Goal: Information Seeking & Learning: Check status

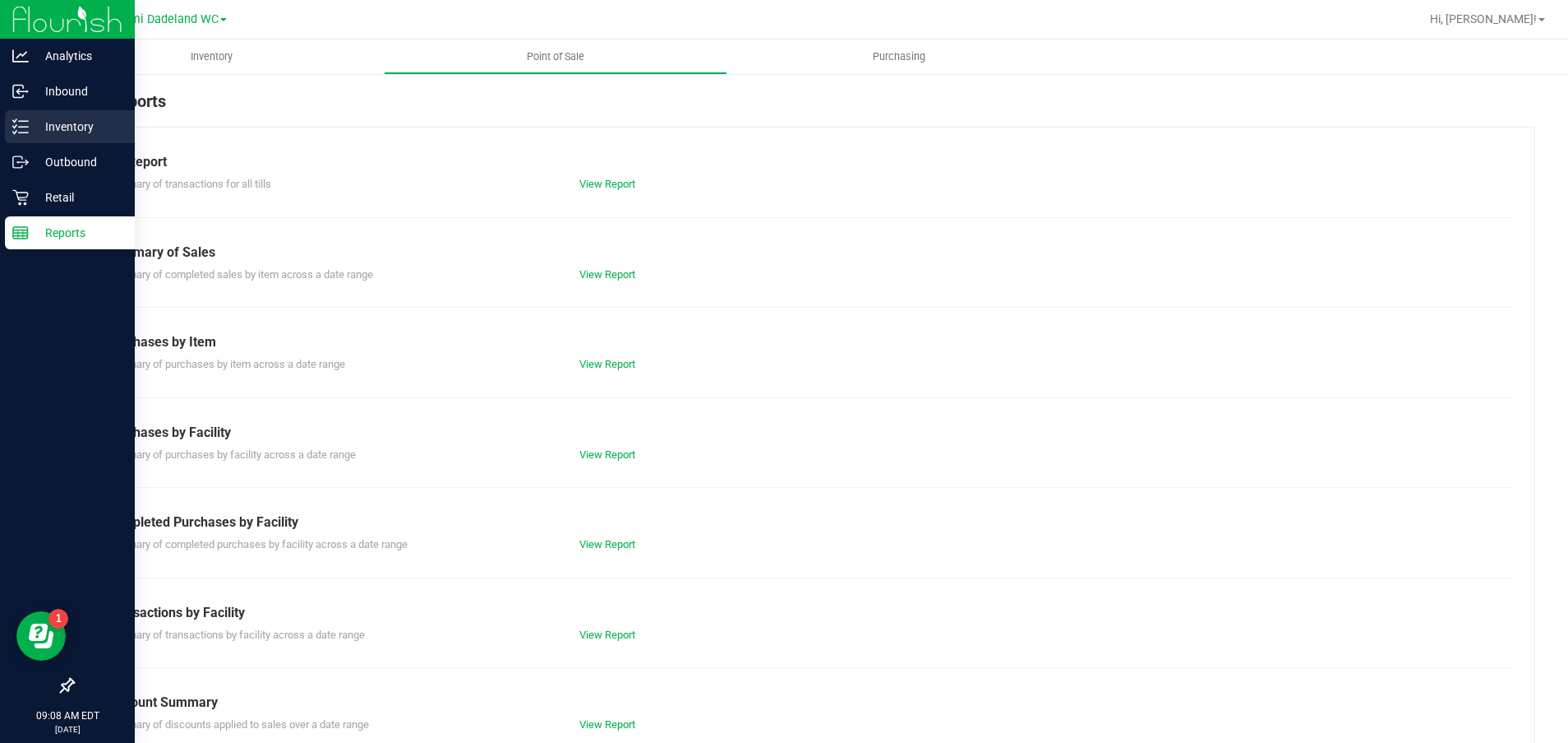
click at [61, 122] on p "Inventory" at bounding box center [78, 126] width 98 height 19
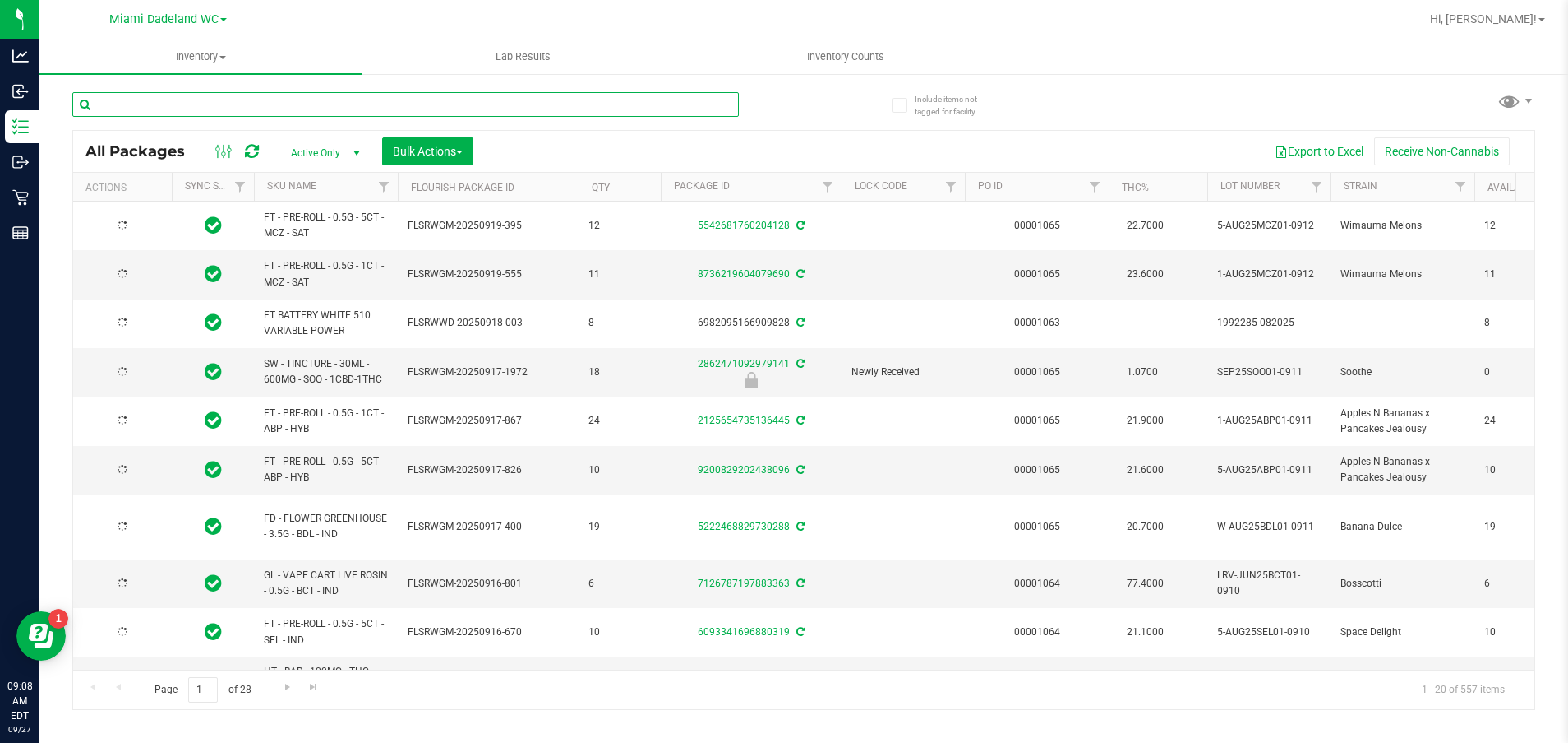
click at [315, 104] on input "text" at bounding box center [405, 104] width 667 height 24
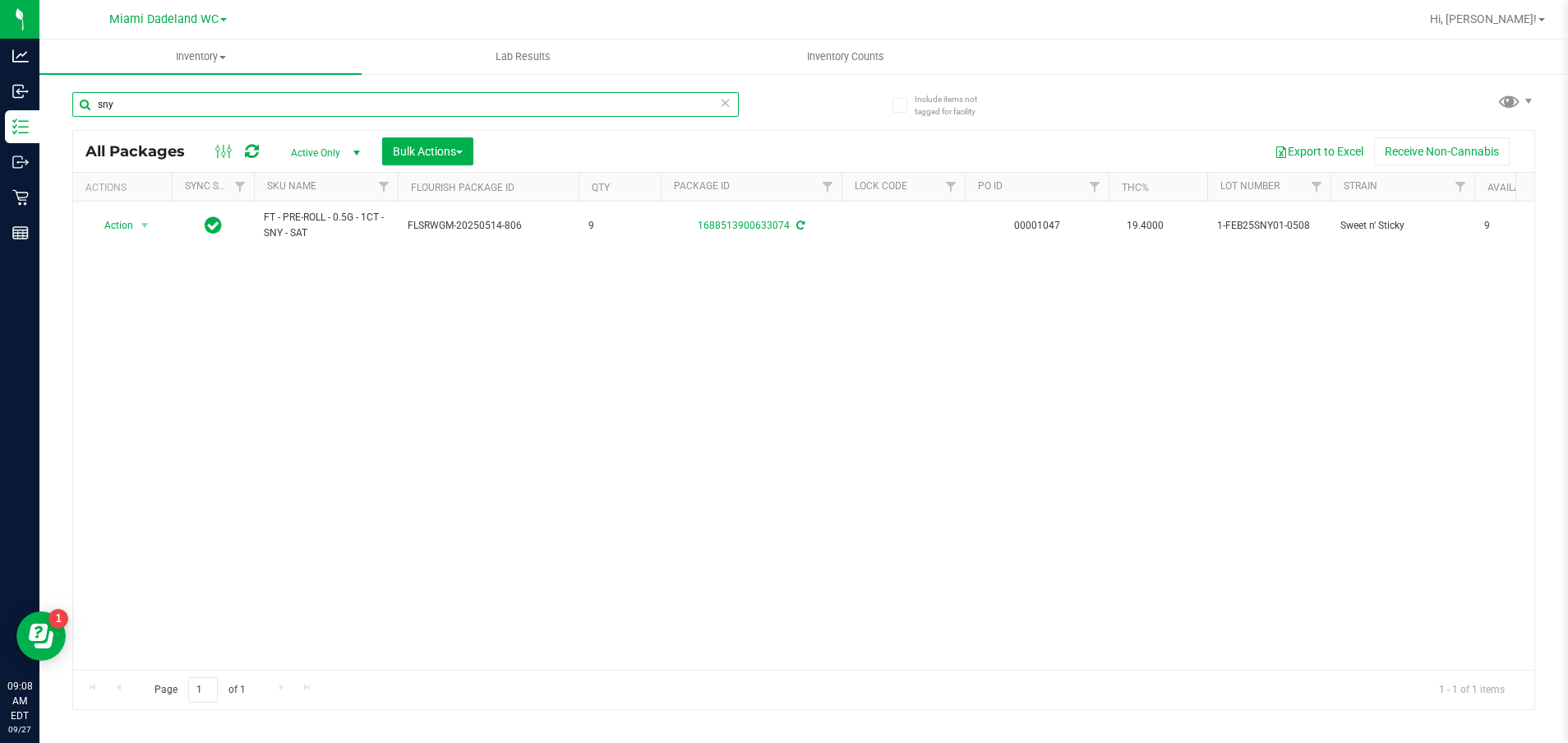
type input "sny"
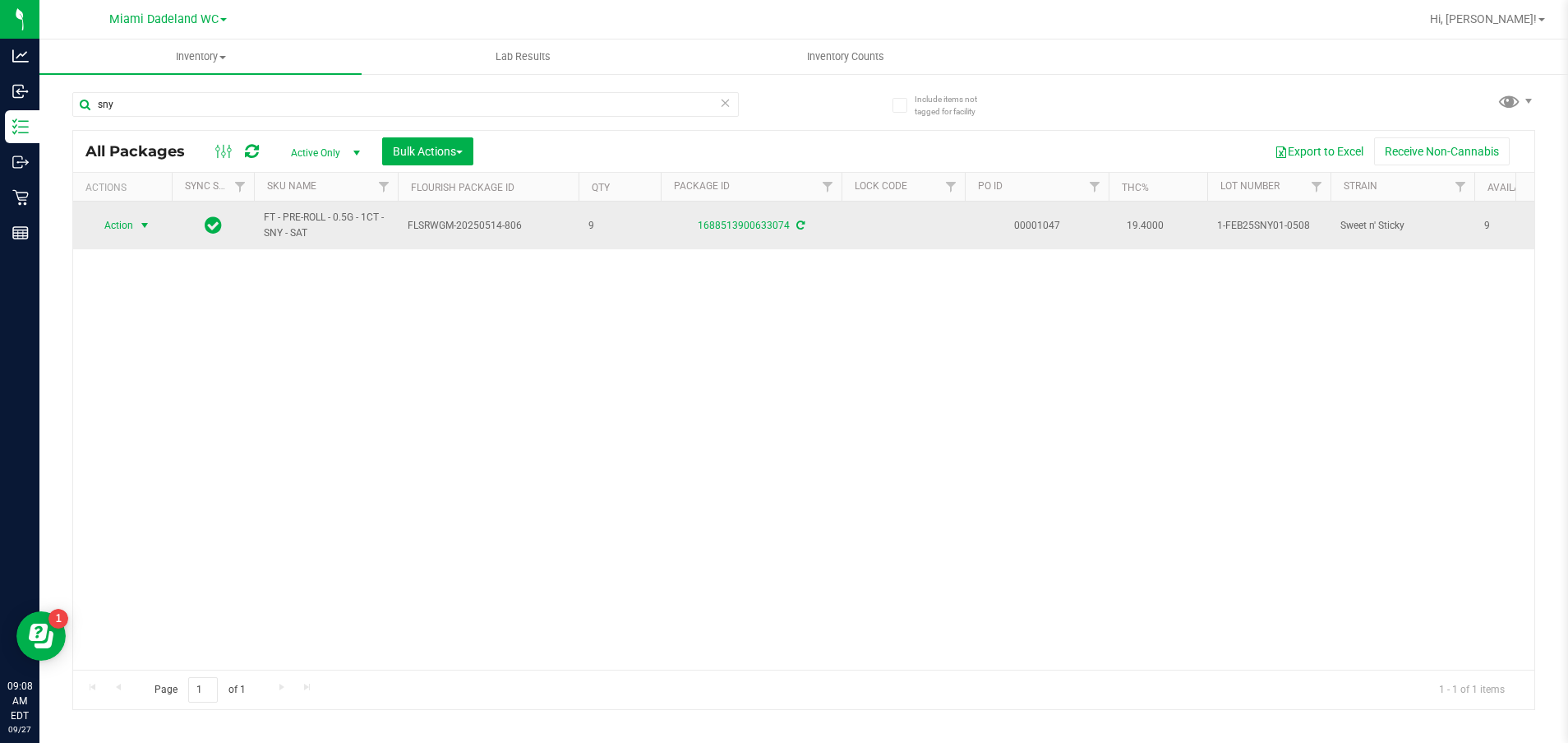
click at [121, 231] on span "Action" at bounding box center [112, 226] width 45 height 23
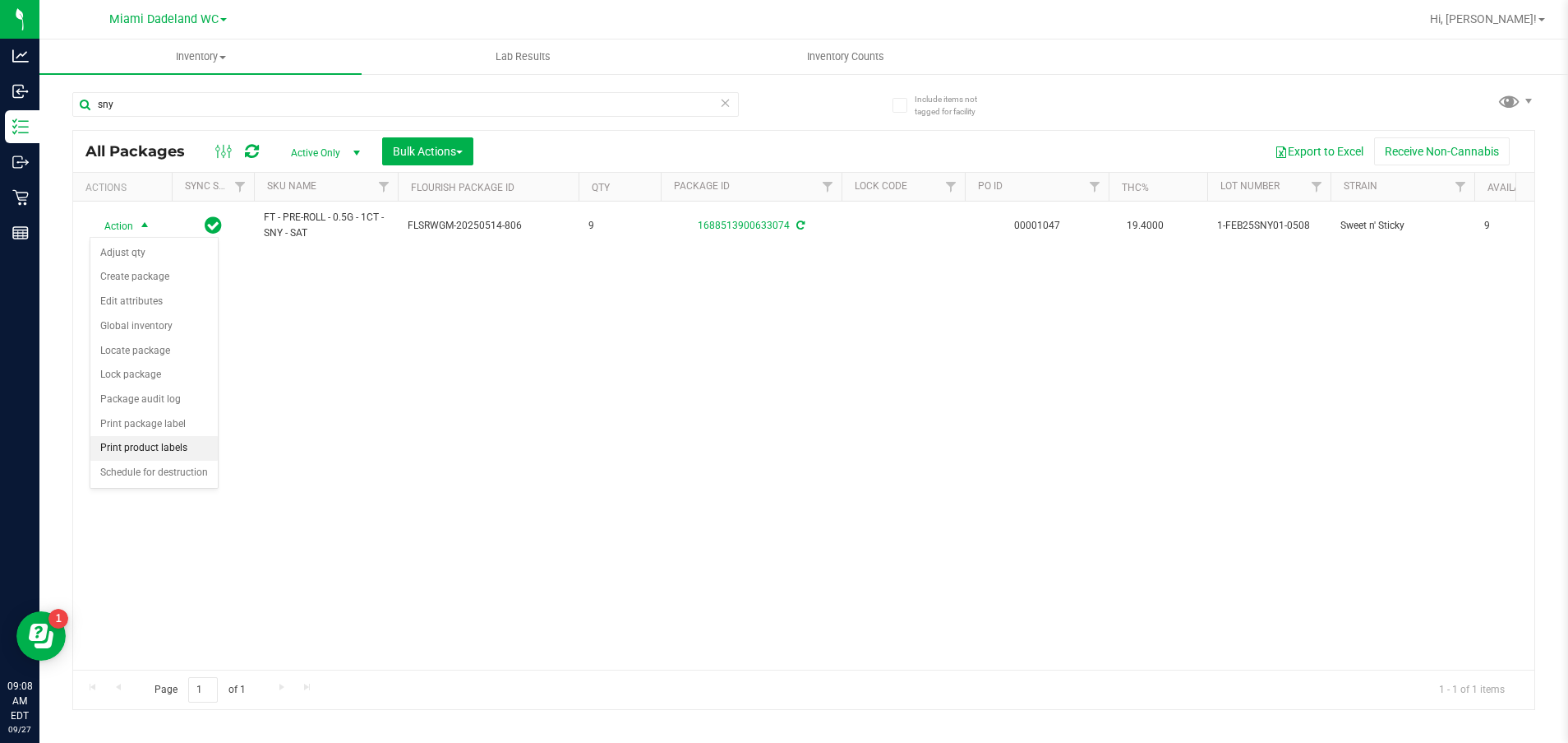
click at [135, 444] on li "Print product labels" at bounding box center [154, 447] width 127 height 24
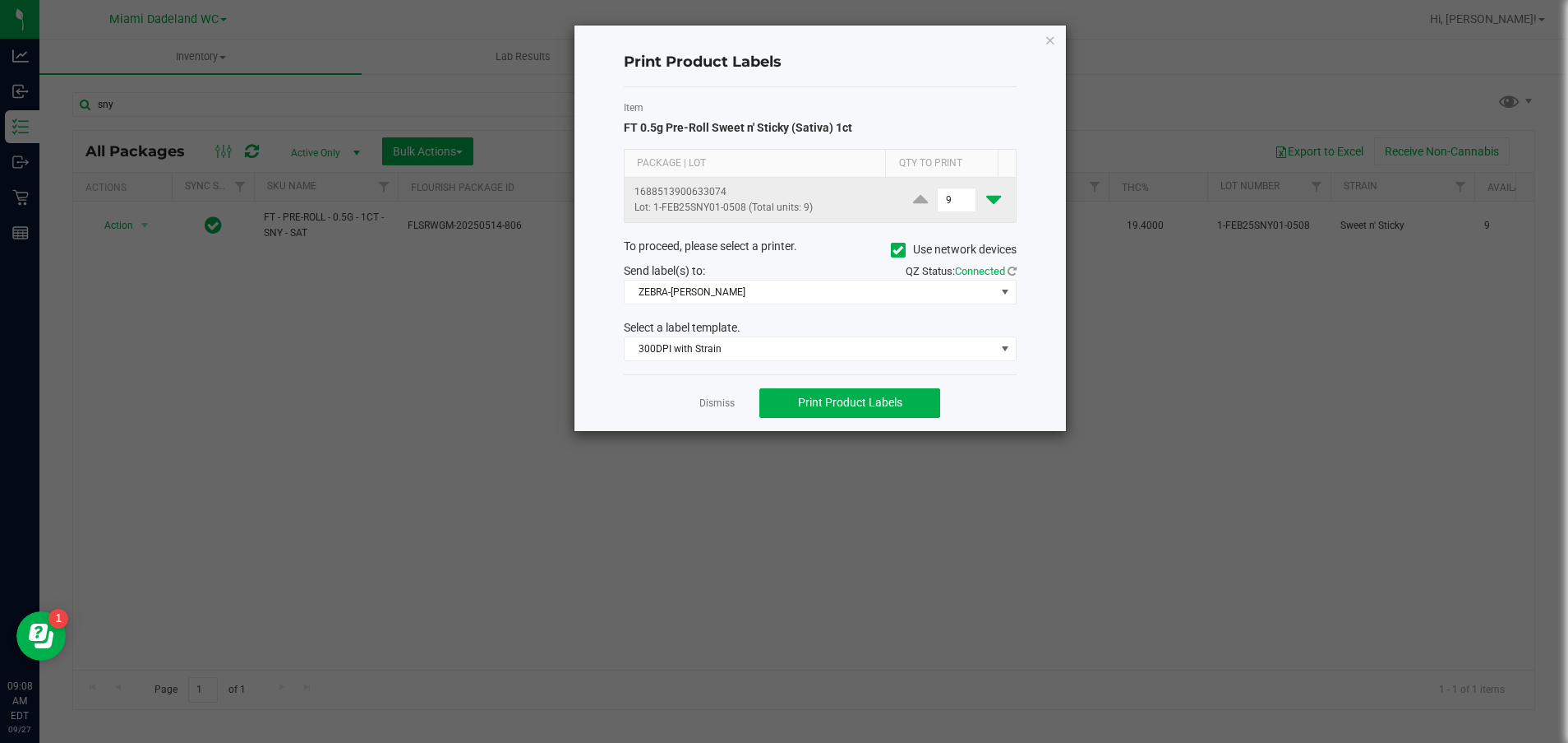
click at [987, 197] on icon at bounding box center [993, 198] width 15 height 20
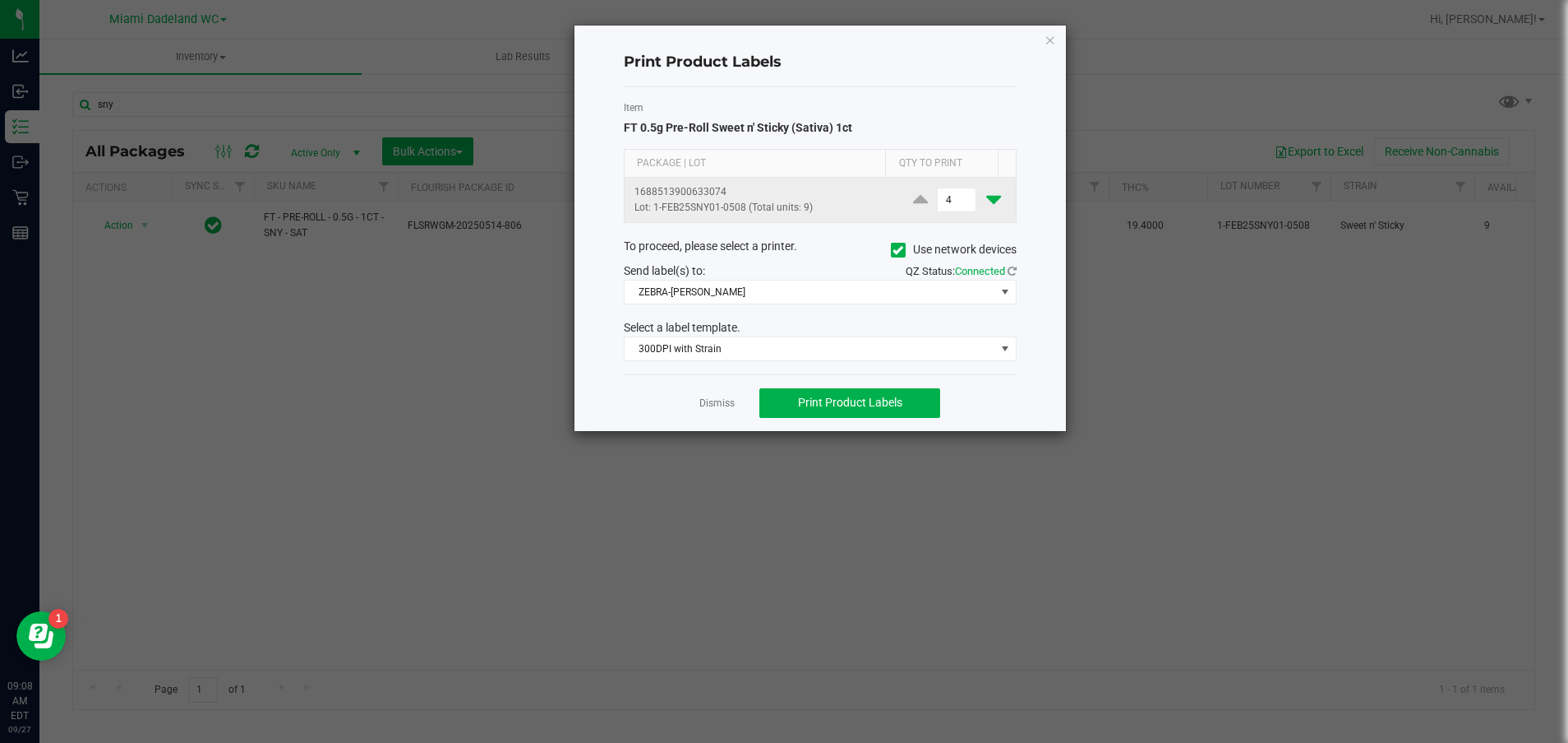
click at [987, 197] on icon at bounding box center [993, 198] width 15 height 20
type input "1"
click at [907, 399] on button "Print Product Labels" at bounding box center [850, 403] width 181 height 29
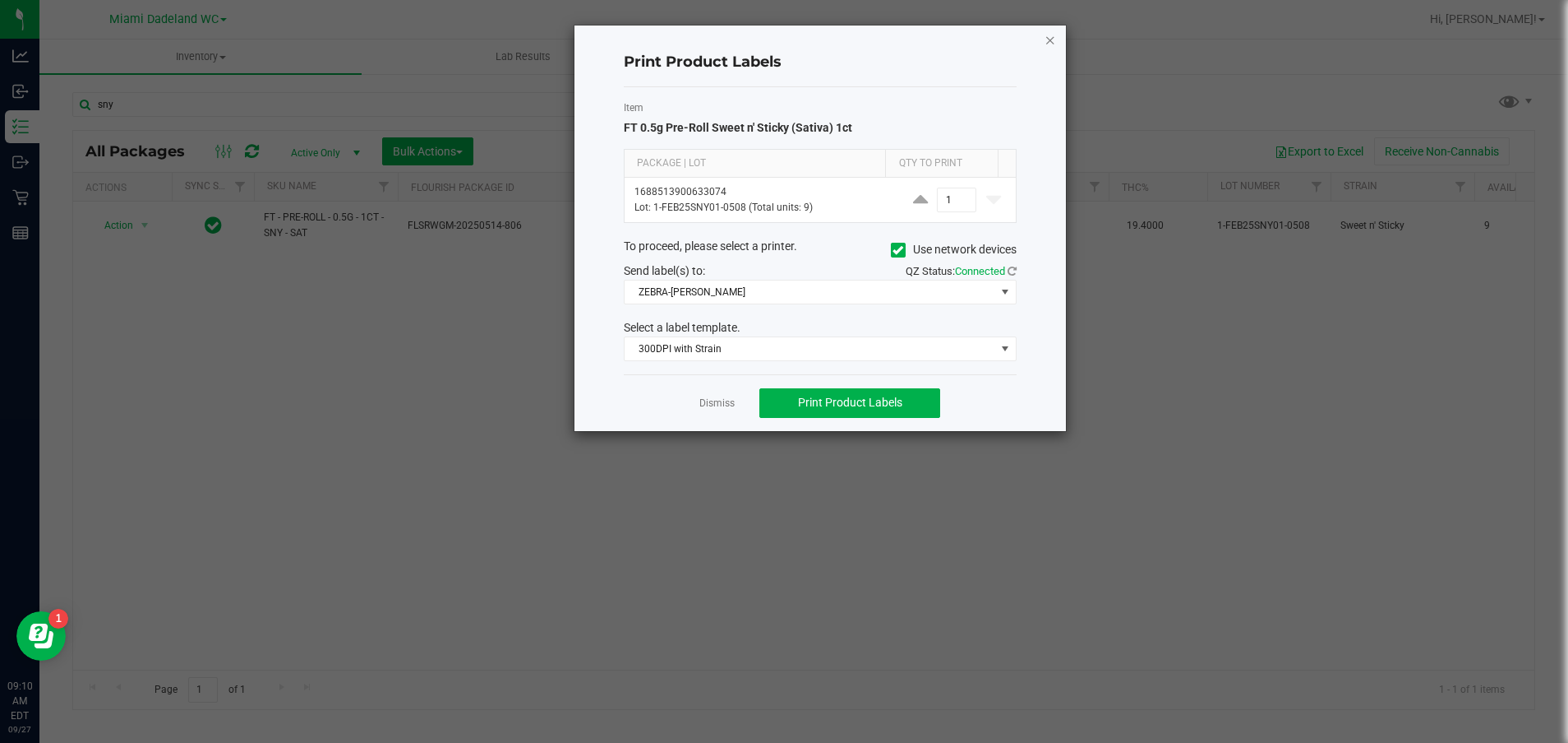
click at [1049, 40] on icon "button" at bounding box center [1051, 39] width 12 height 19
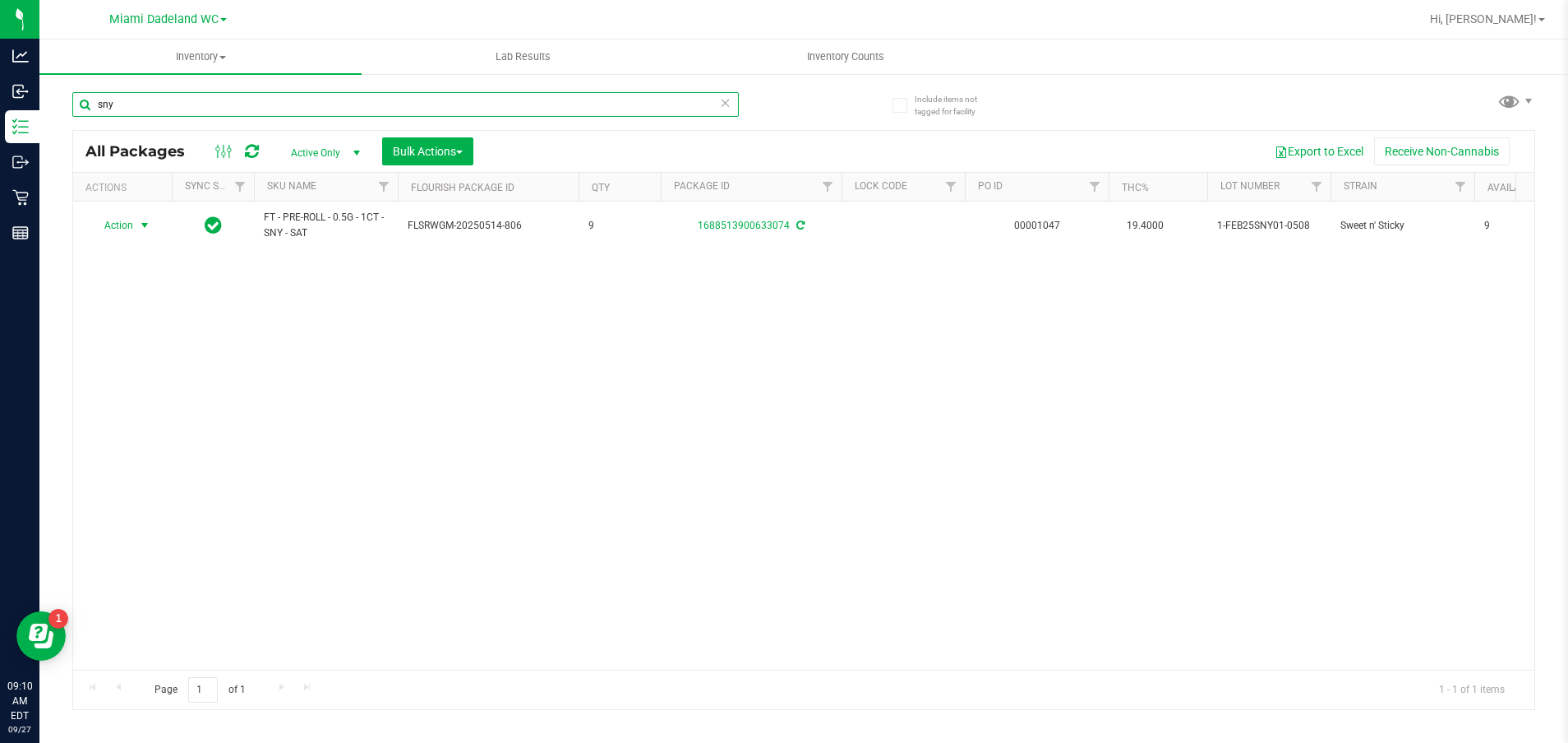
click at [136, 98] on input "sny" at bounding box center [405, 104] width 667 height 24
type input "s"
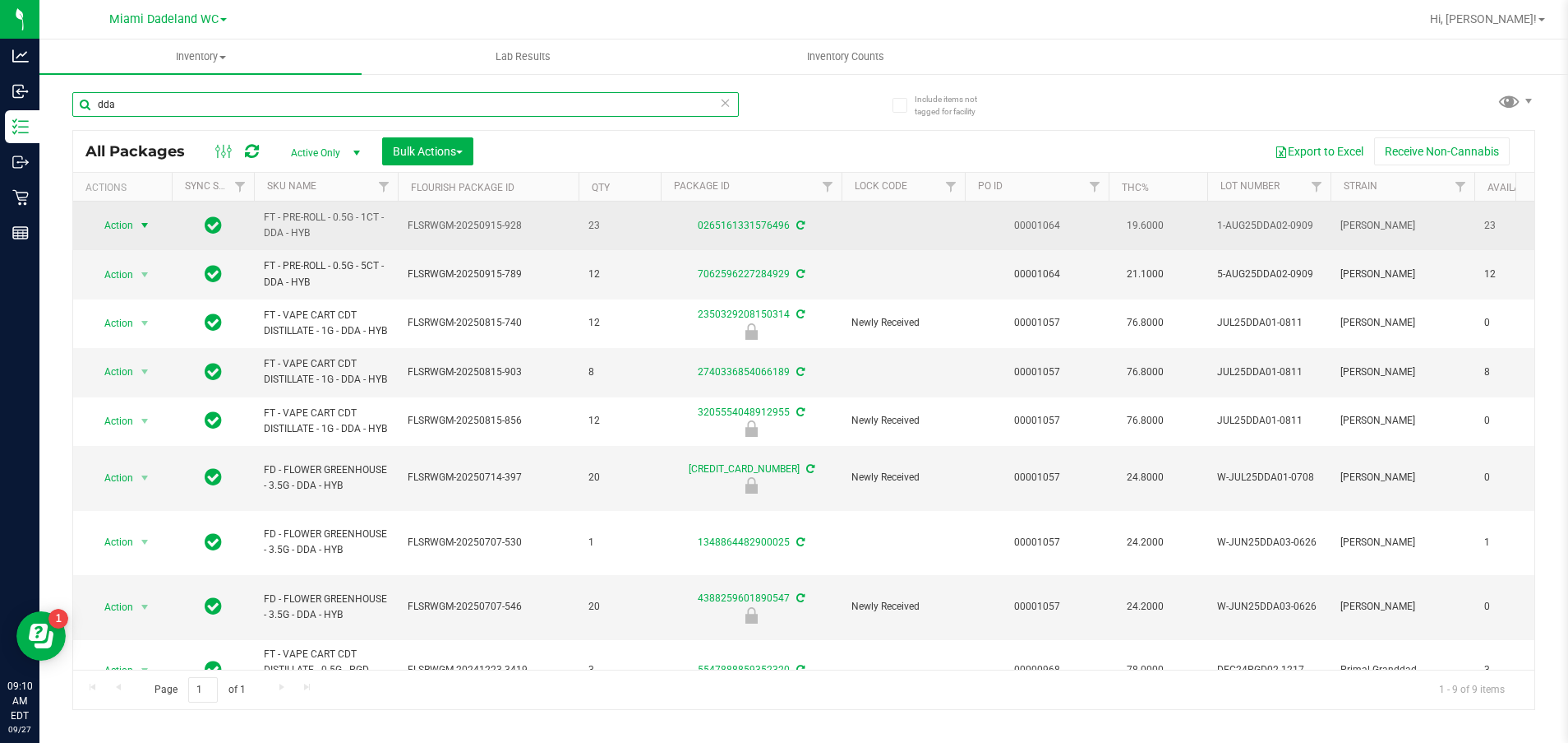
type input "dda"
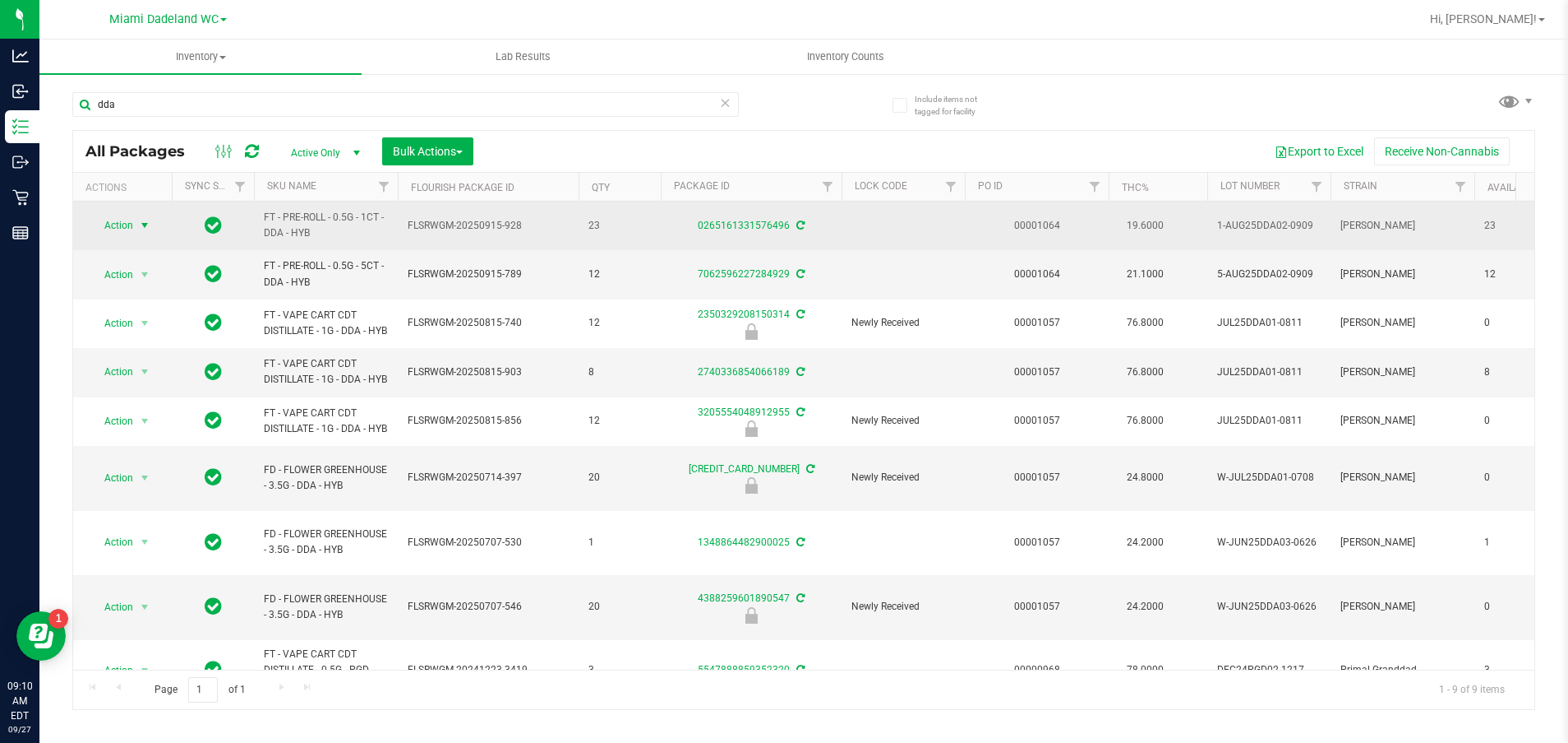
click at [122, 226] on span "Action" at bounding box center [112, 226] width 45 height 23
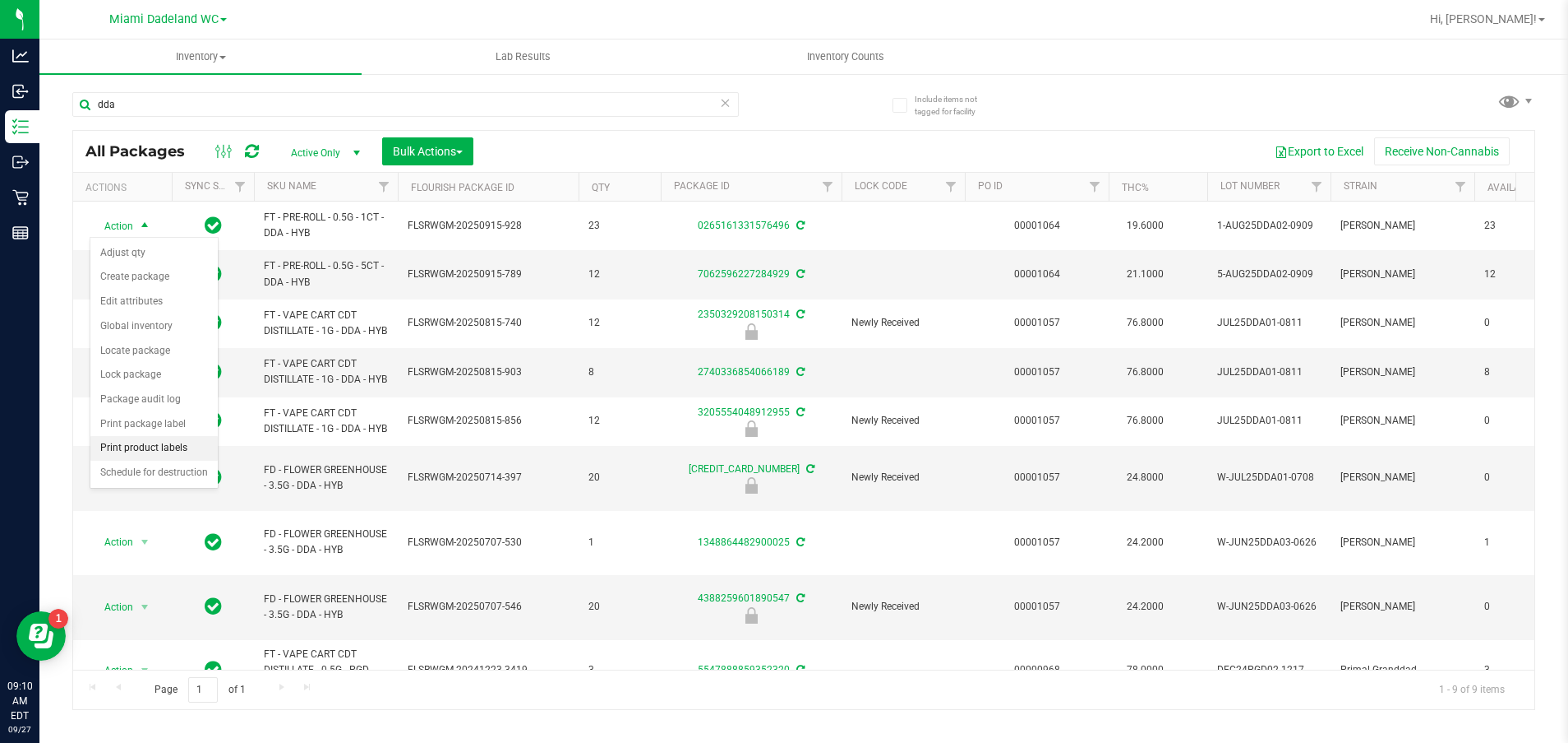
click at [141, 444] on li "Print product labels" at bounding box center [154, 447] width 127 height 24
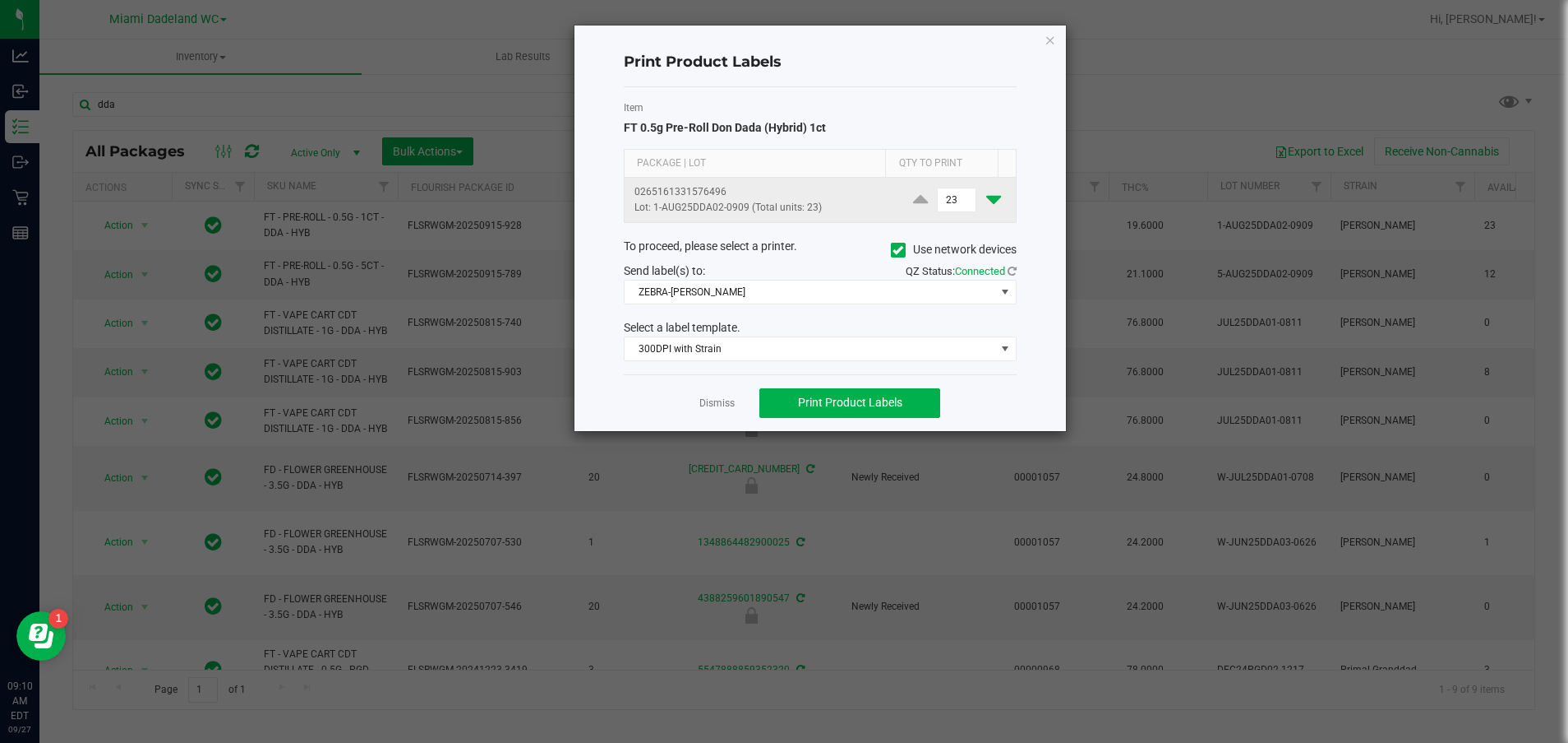
click at [987, 200] on icon at bounding box center [993, 198] width 15 height 20
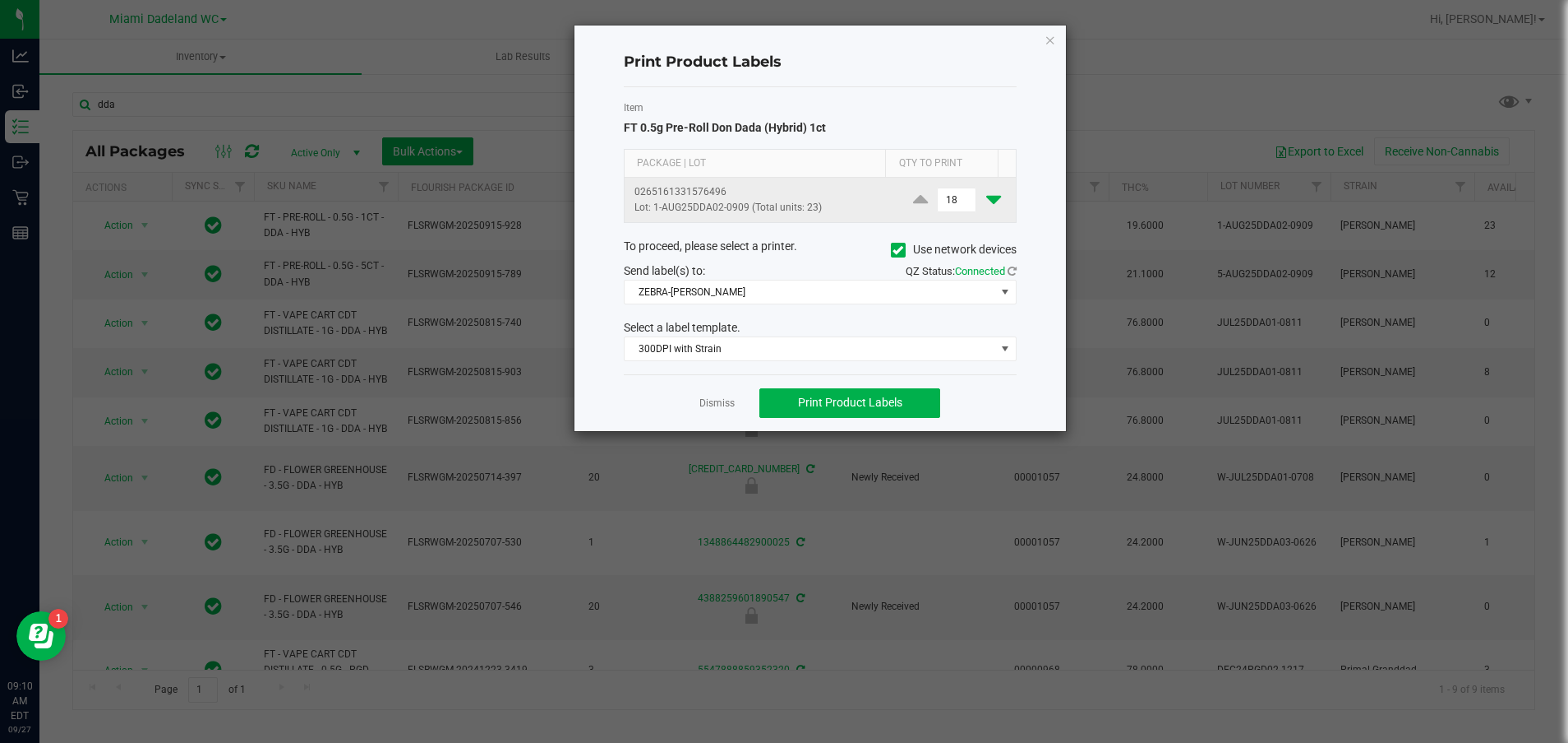
click at [987, 200] on icon at bounding box center [993, 198] width 15 height 20
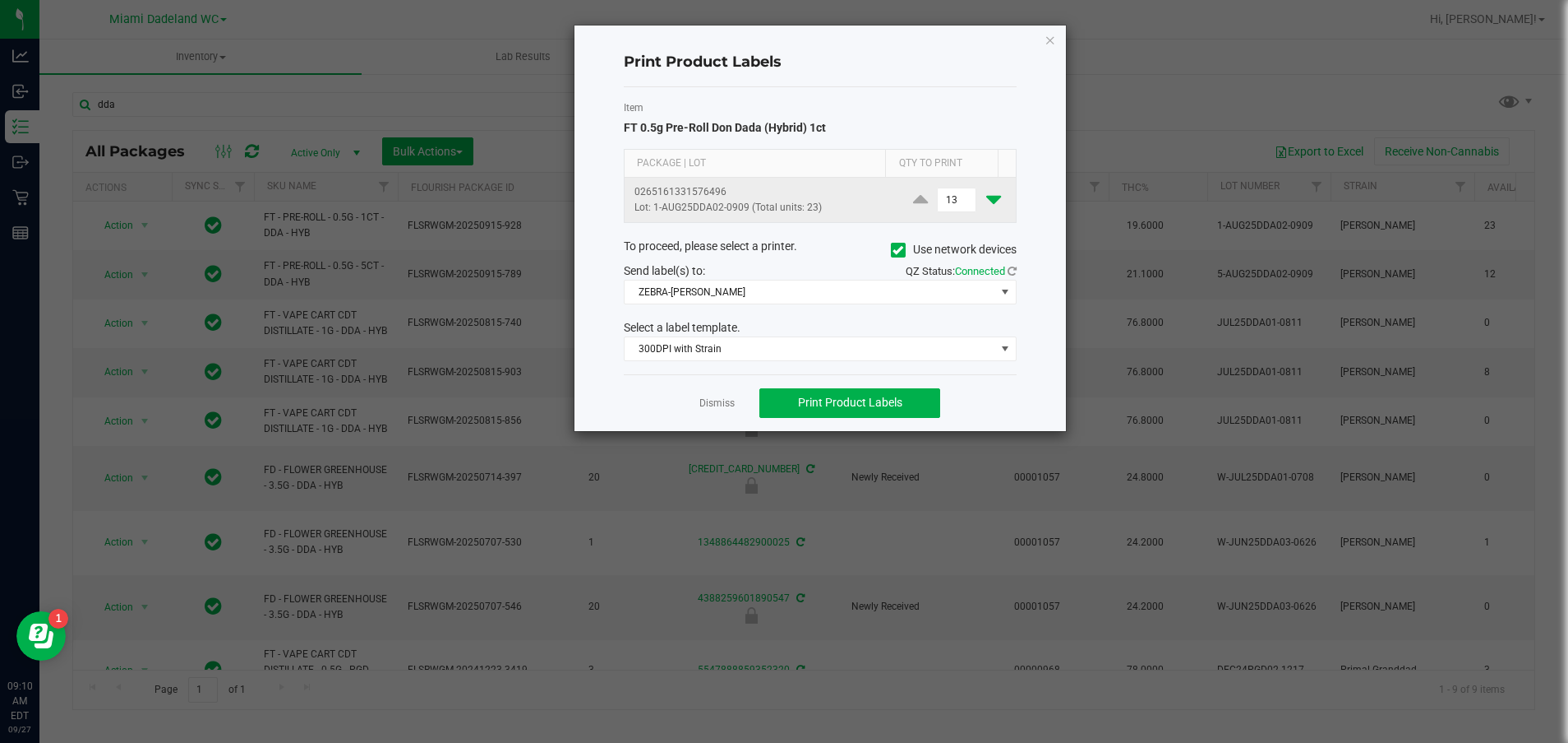
click at [987, 200] on icon at bounding box center [993, 198] width 15 height 20
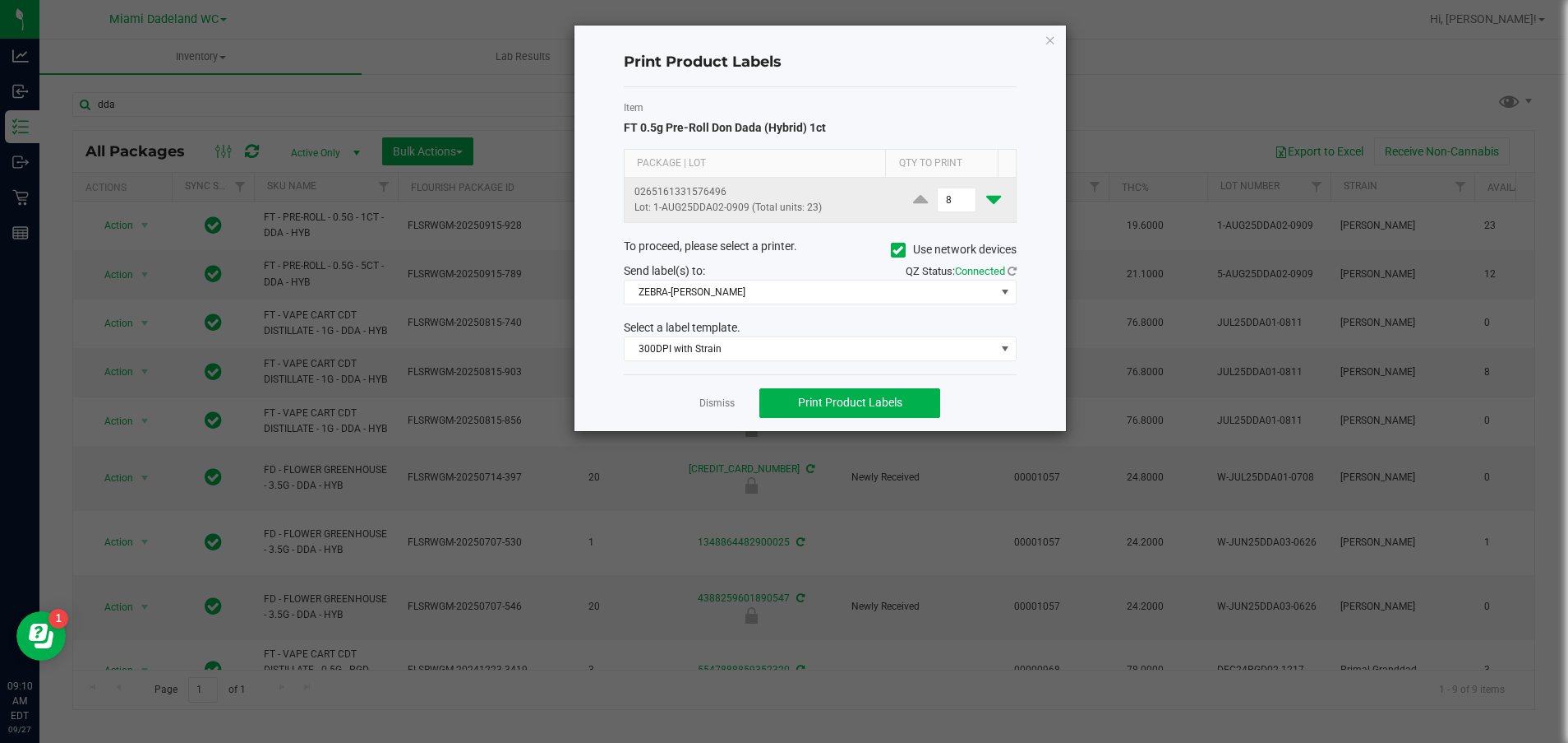
click at [987, 200] on icon at bounding box center [993, 198] width 15 height 20
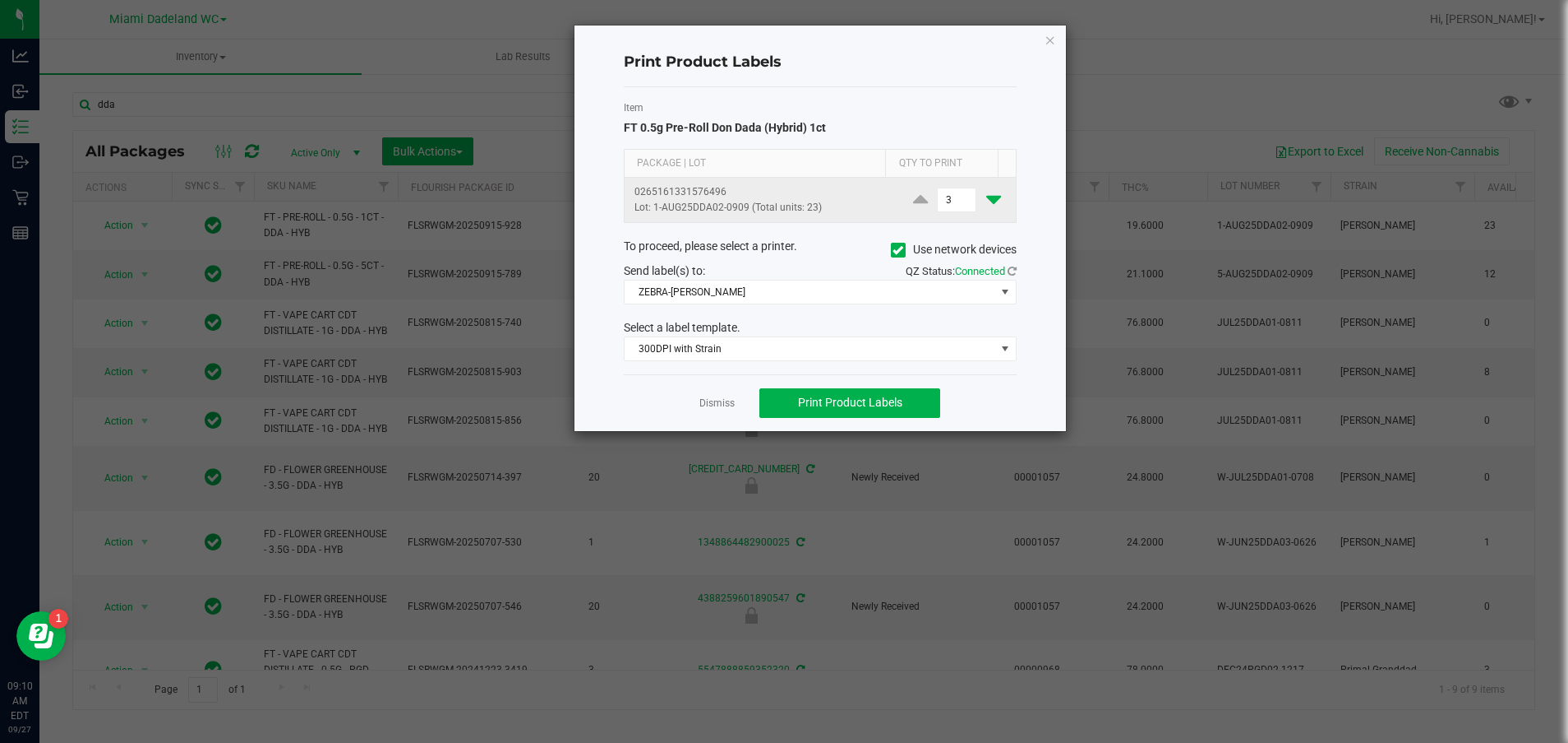
click at [987, 200] on icon at bounding box center [993, 198] width 15 height 20
type input "1"
click at [855, 402] on span "Print Product Labels" at bounding box center [850, 403] width 104 height 14
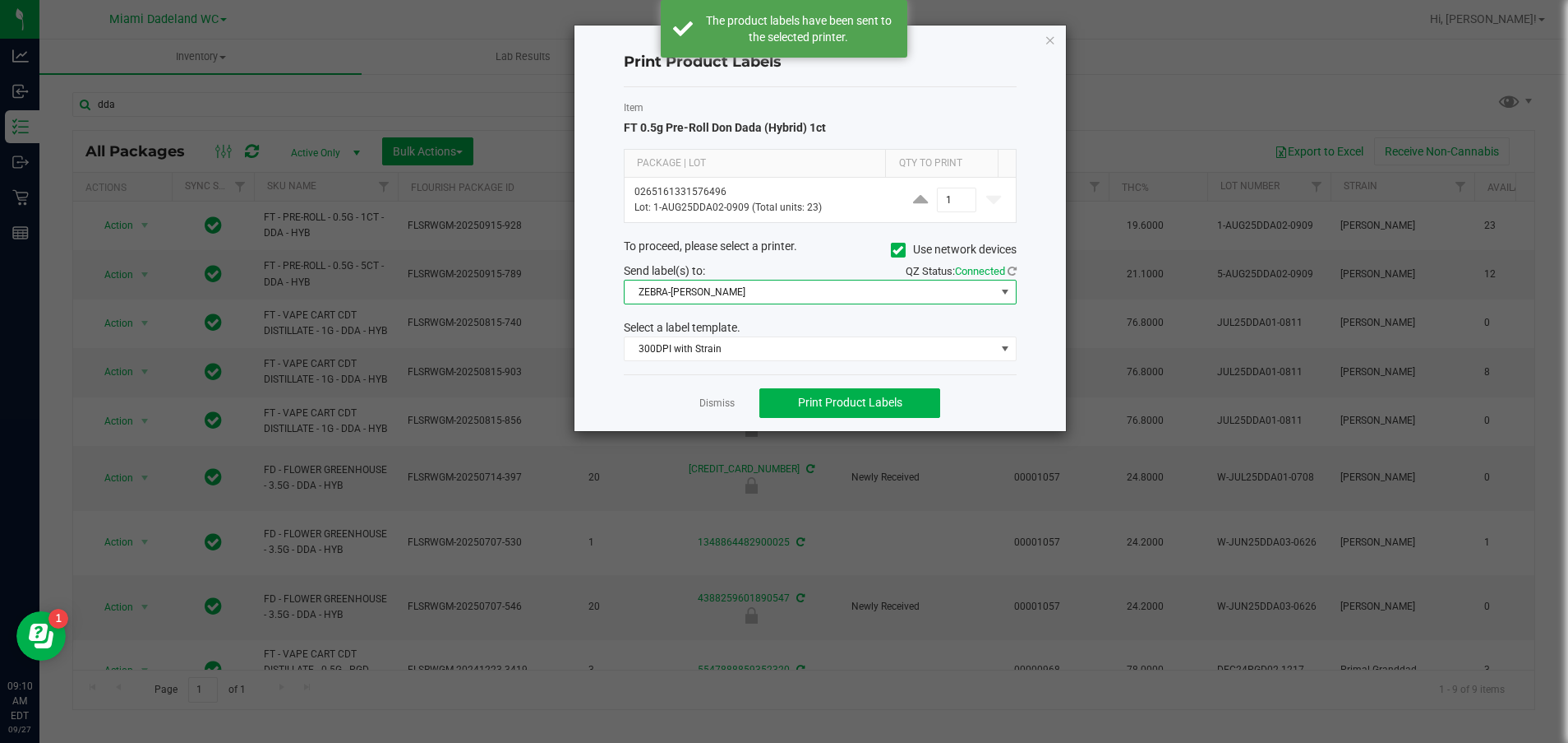
click at [831, 290] on span "ZEBRA-[PERSON_NAME]" at bounding box center [810, 292] width 370 height 23
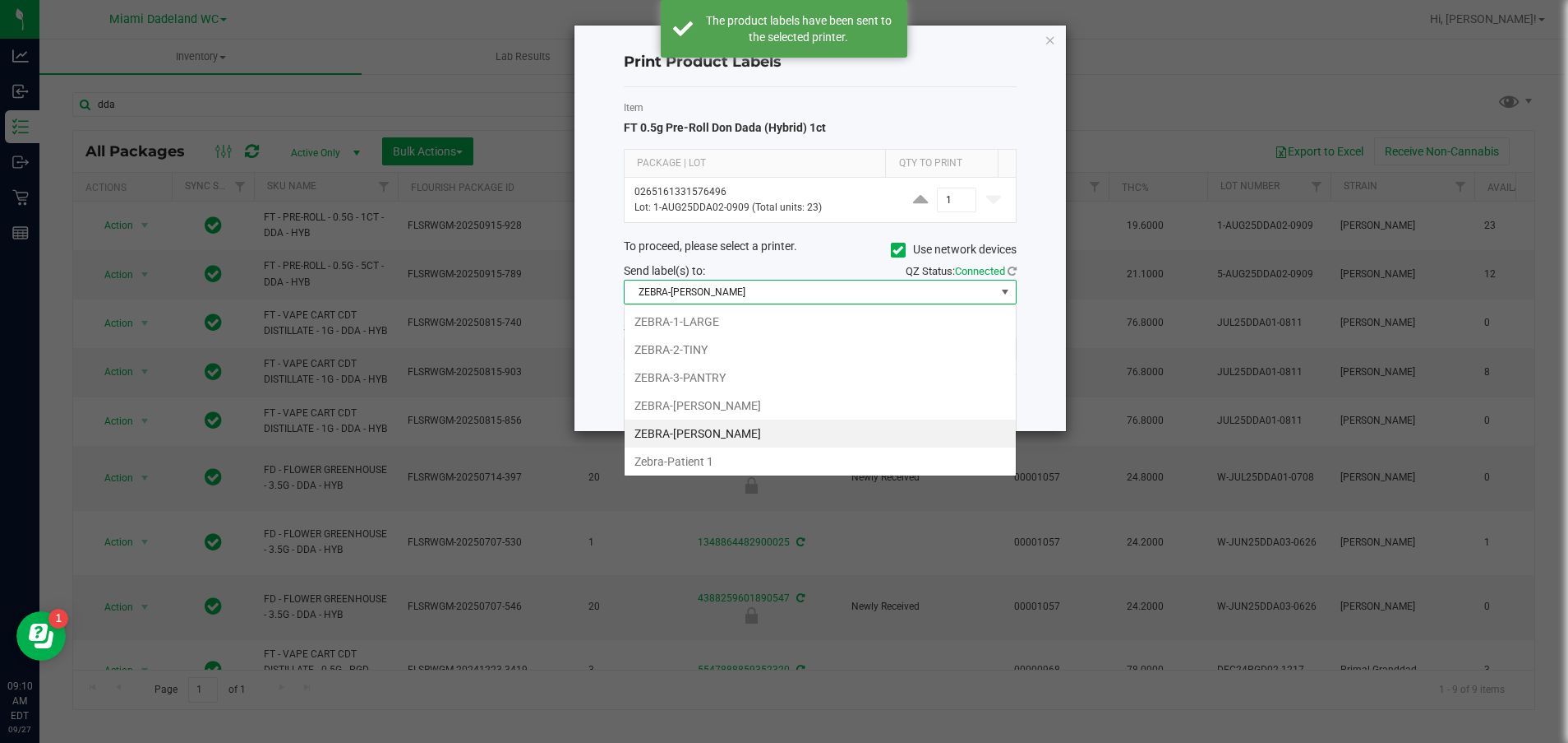
scroll to position [24, 393]
click at [831, 290] on span "ZEBRA-[PERSON_NAME]" at bounding box center [810, 292] width 370 height 23
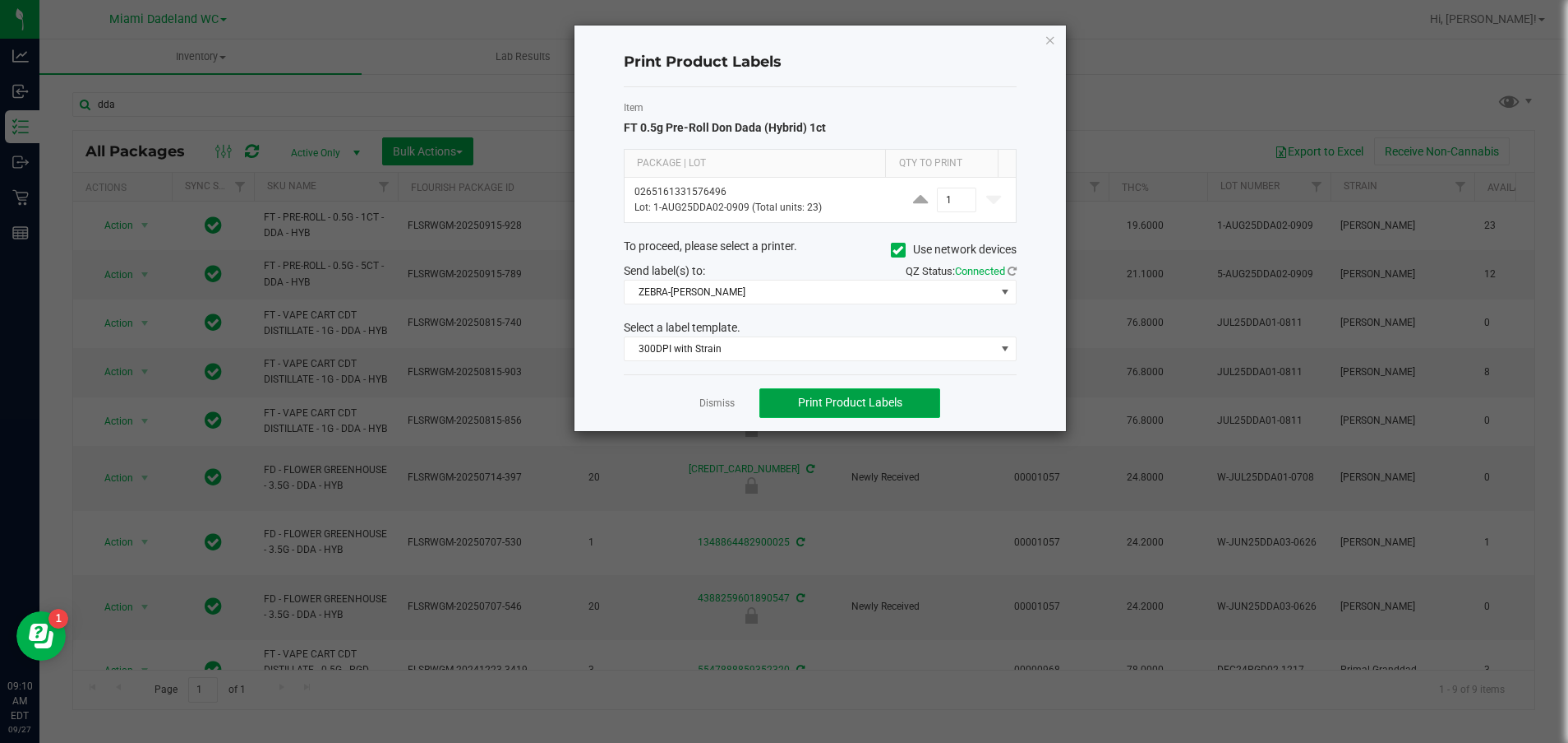
click at [869, 399] on span "Print Product Labels" at bounding box center [850, 403] width 104 height 14
click at [1052, 37] on icon "button" at bounding box center [1051, 39] width 12 height 19
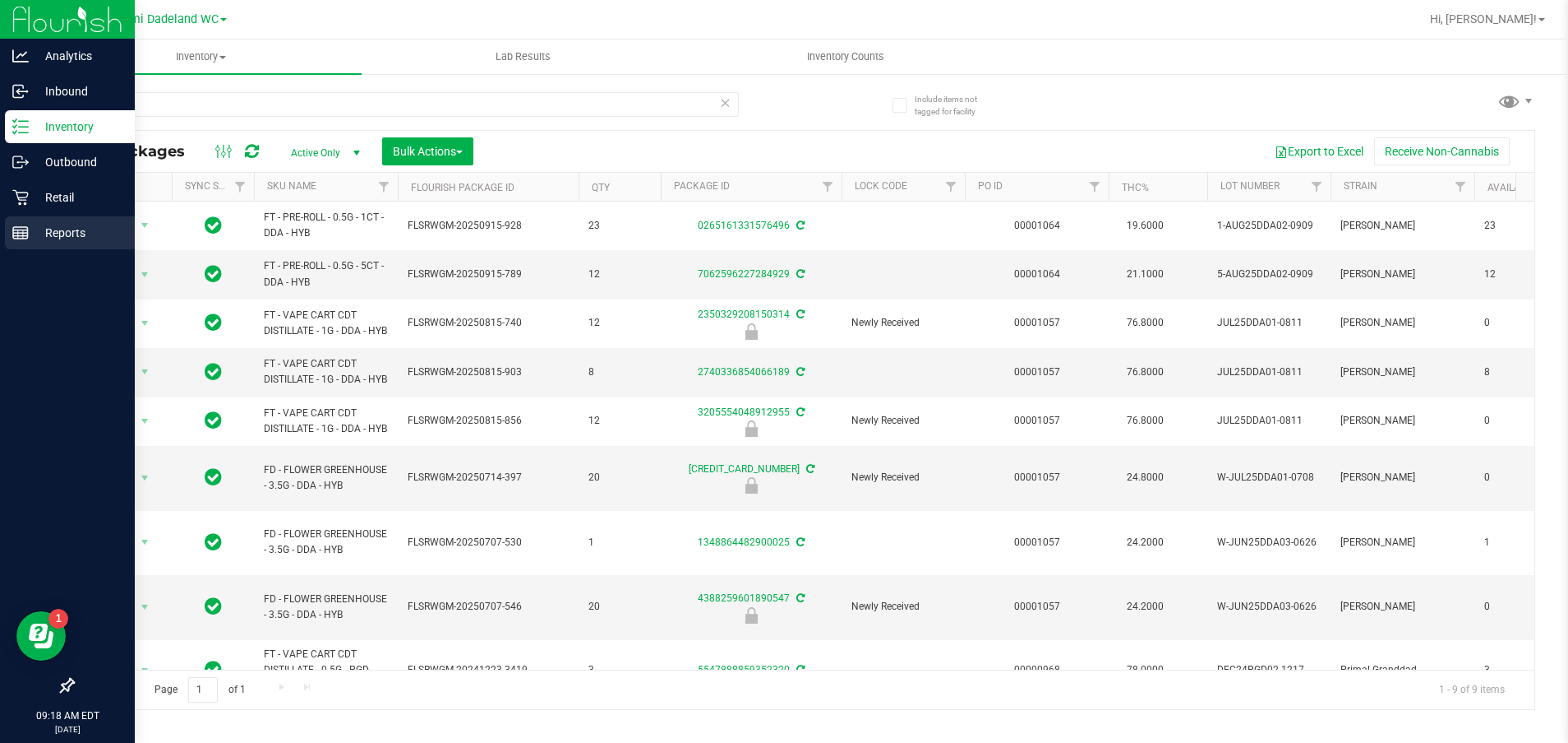
click at [66, 235] on p "Reports" at bounding box center [78, 232] width 98 height 19
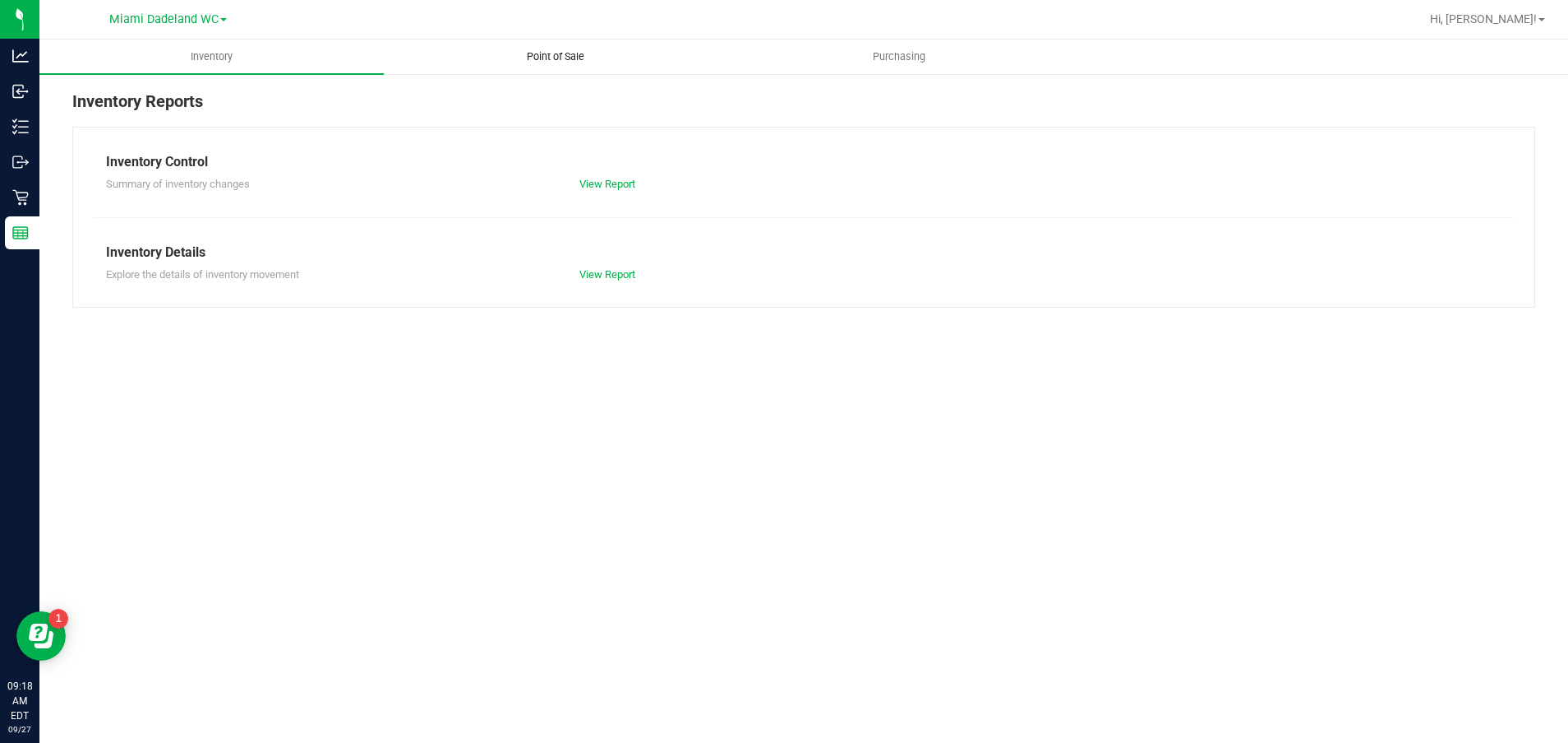
click at [568, 53] on span "Point of Sale" at bounding box center [555, 56] width 102 height 15
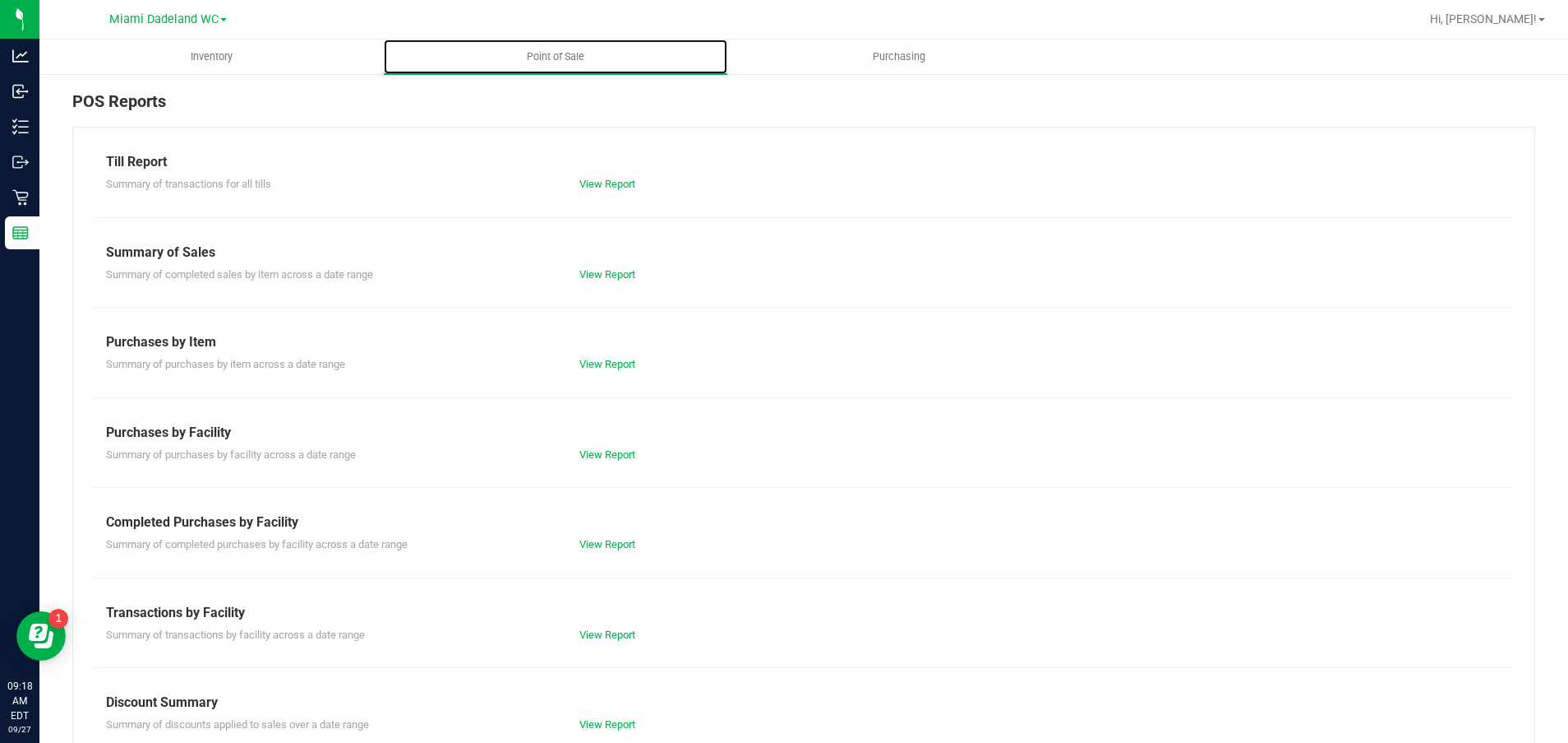
scroll to position [122, 0]
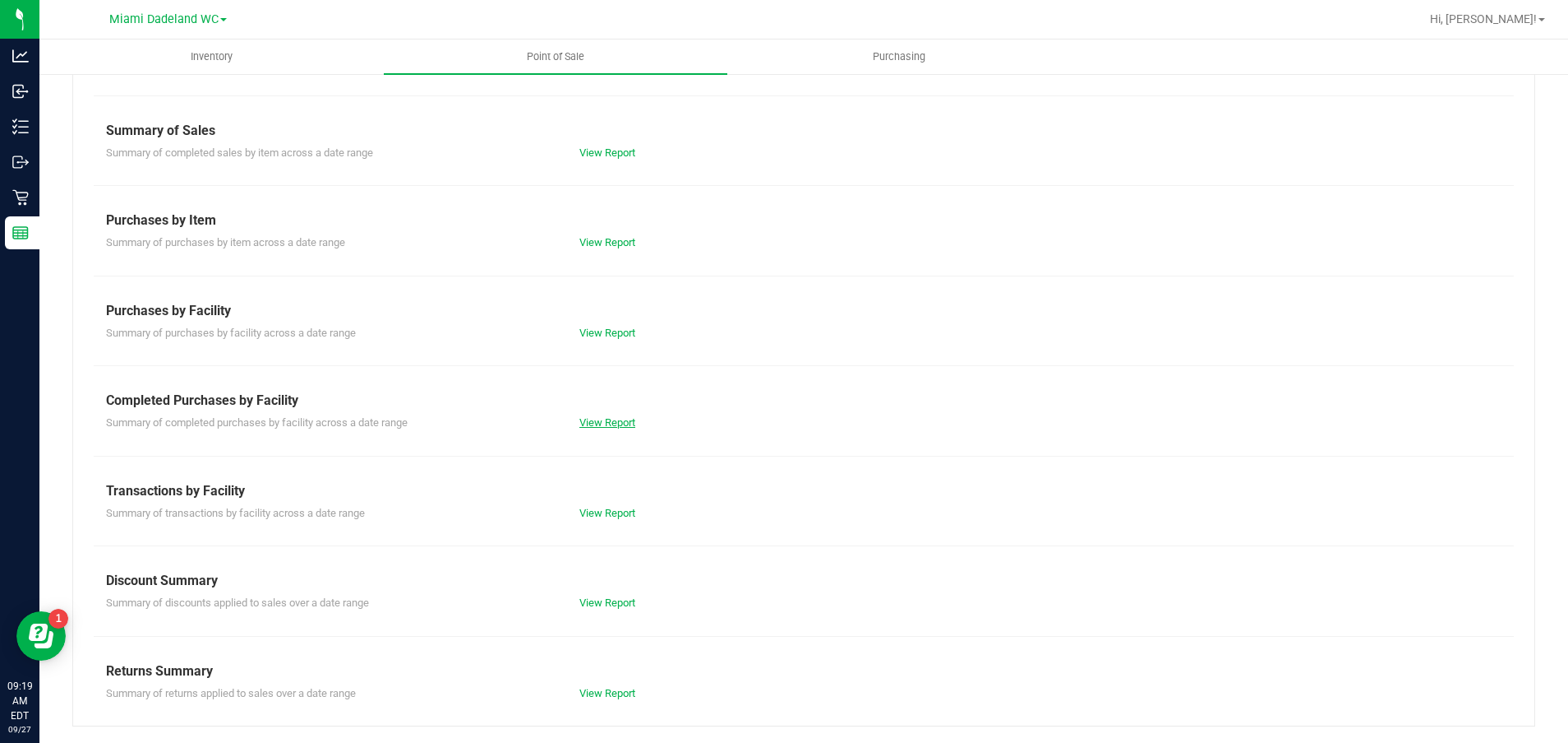
click at [605, 424] on link "View Report" at bounding box center [608, 422] width 56 height 13
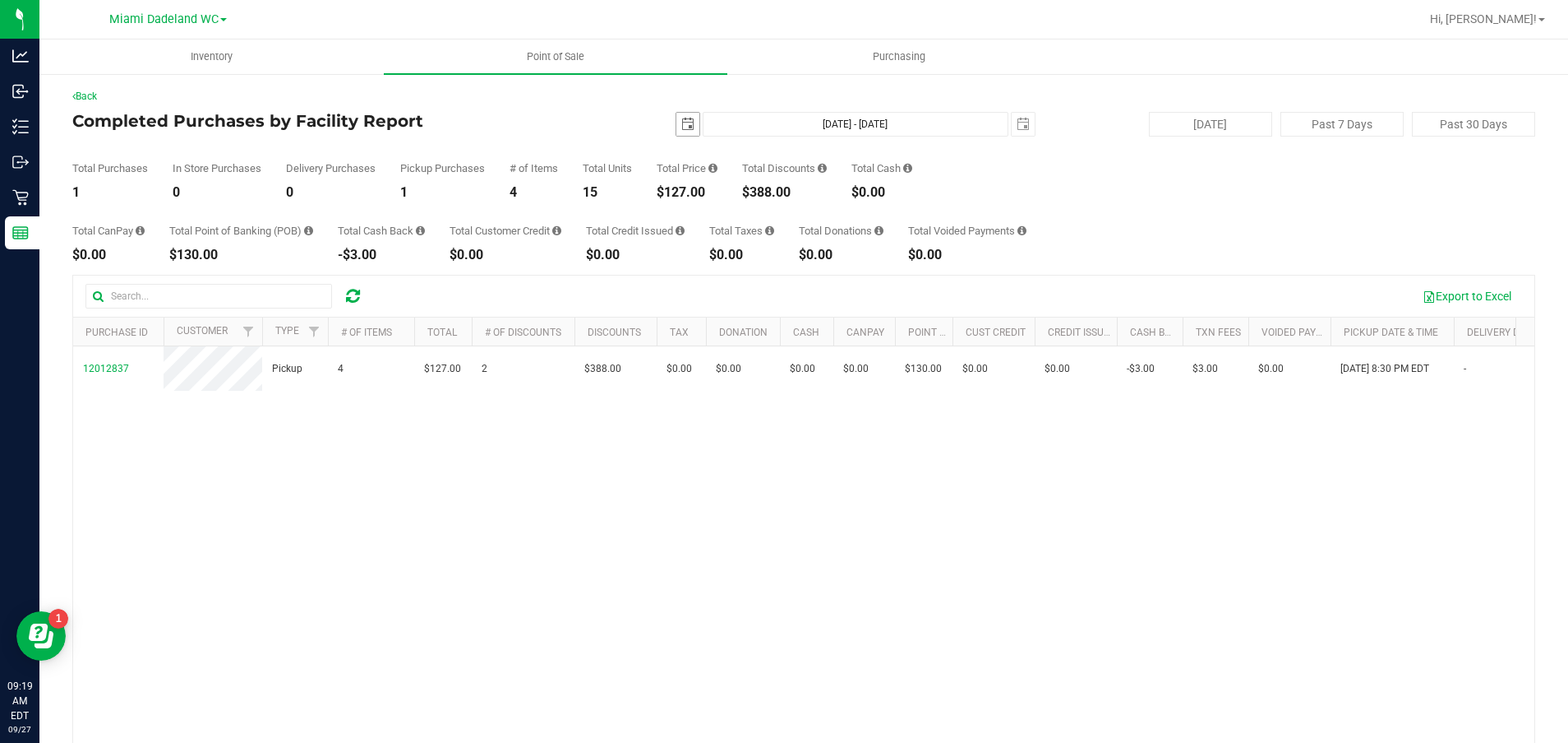
click at [677, 133] on span "select" at bounding box center [688, 124] width 23 height 23
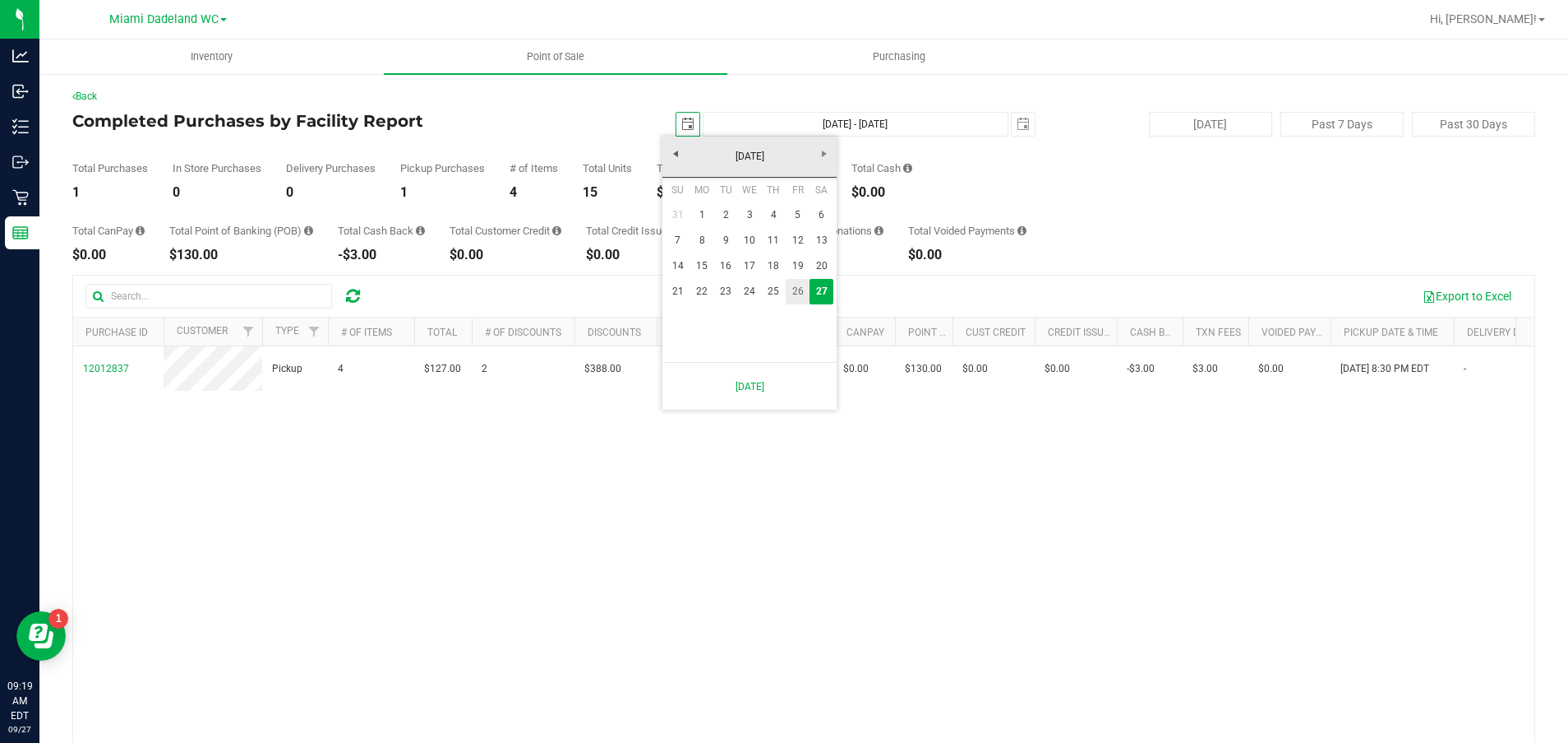
click at [798, 285] on link "26" at bounding box center [797, 292] width 24 height 25
type input "[DATE]"
type input "[DATE] - [DATE]"
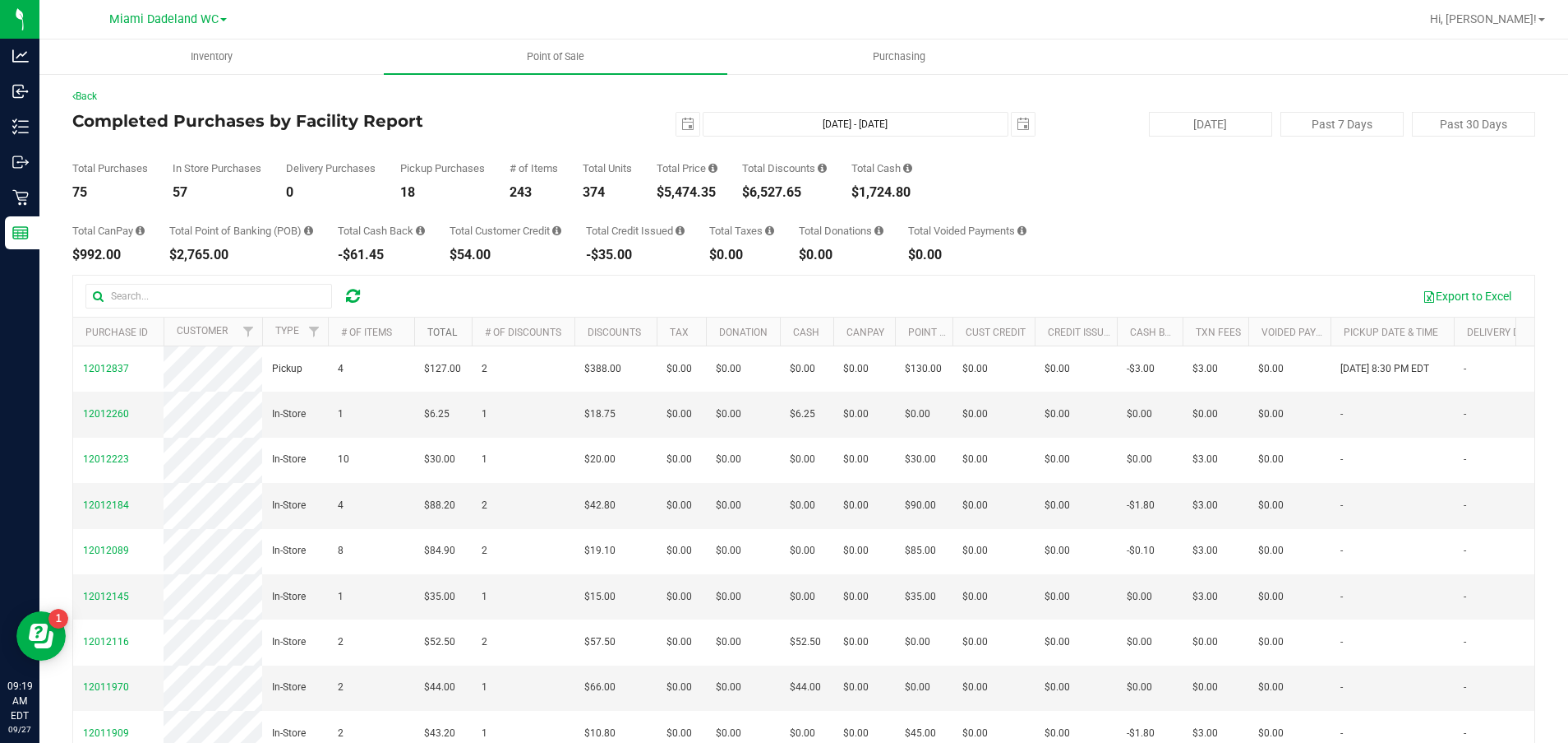
click at [450, 334] on link "Total" at bounding box center [442, 333] width 29 height 12
click at [450, 334] on link "Total" at bounding box center [452, 332] width 49 height 12
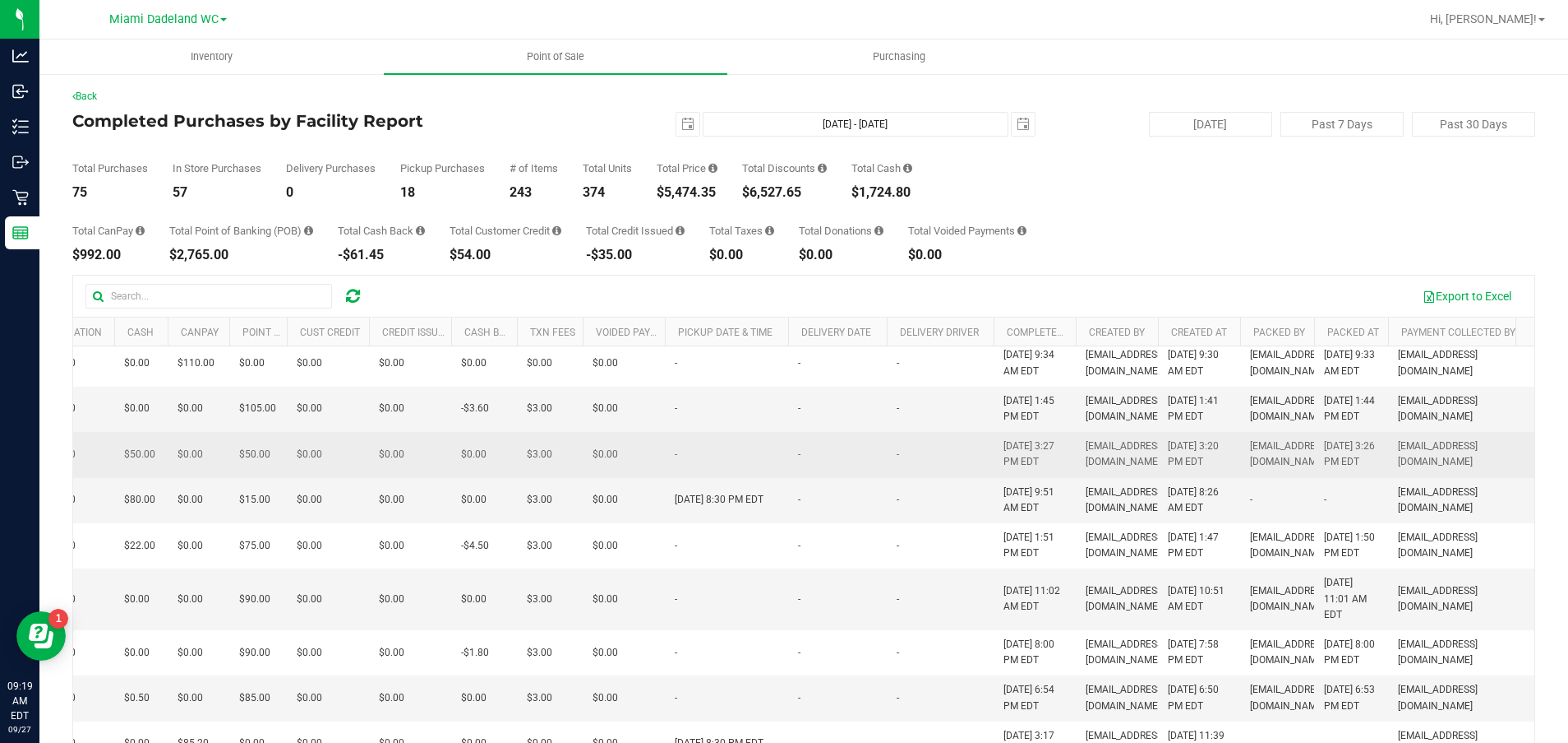
scroll to position [0, 693]
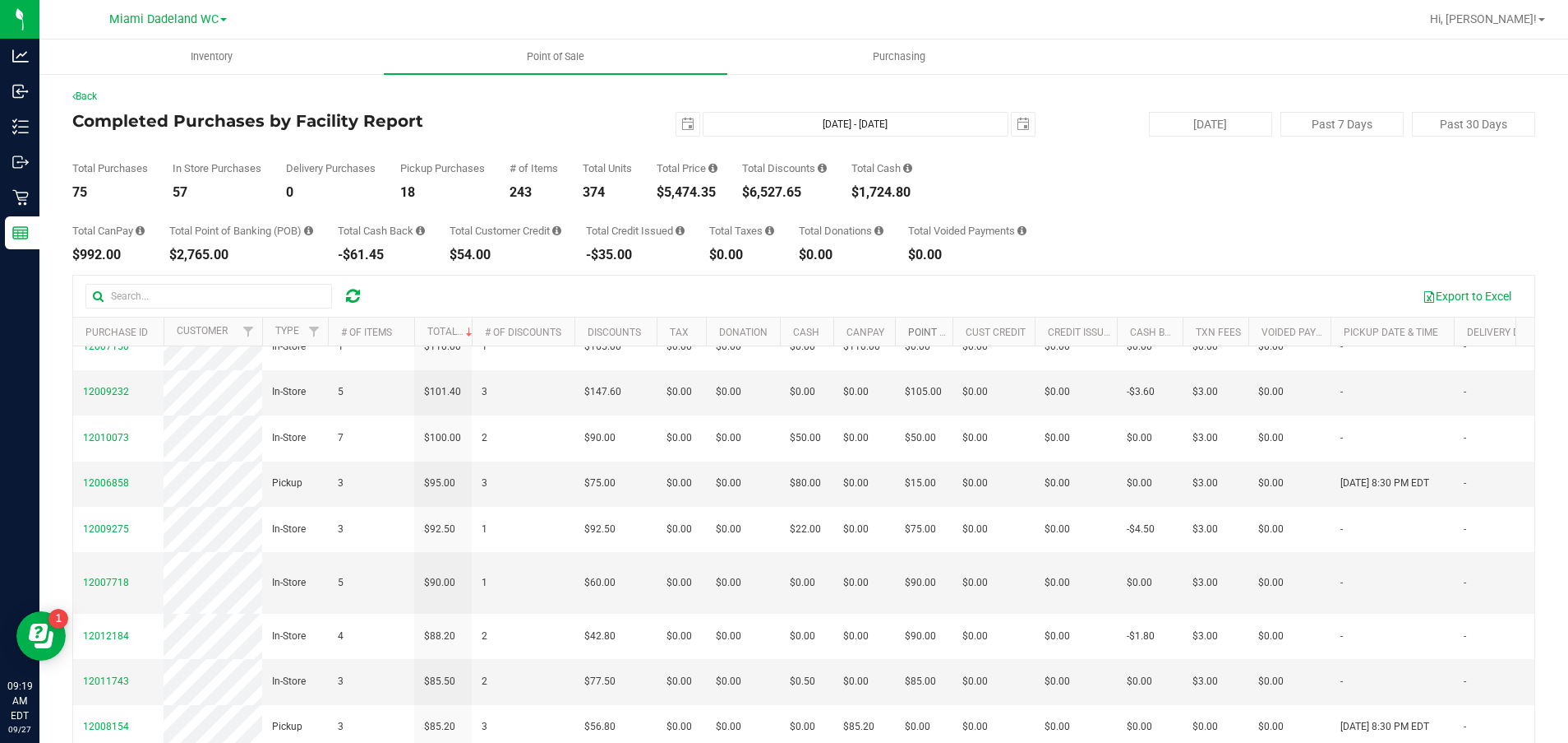
click at [931, 335] on link "Point of Banking (POB)" at bounding box center [966, 333] width 117 height 12
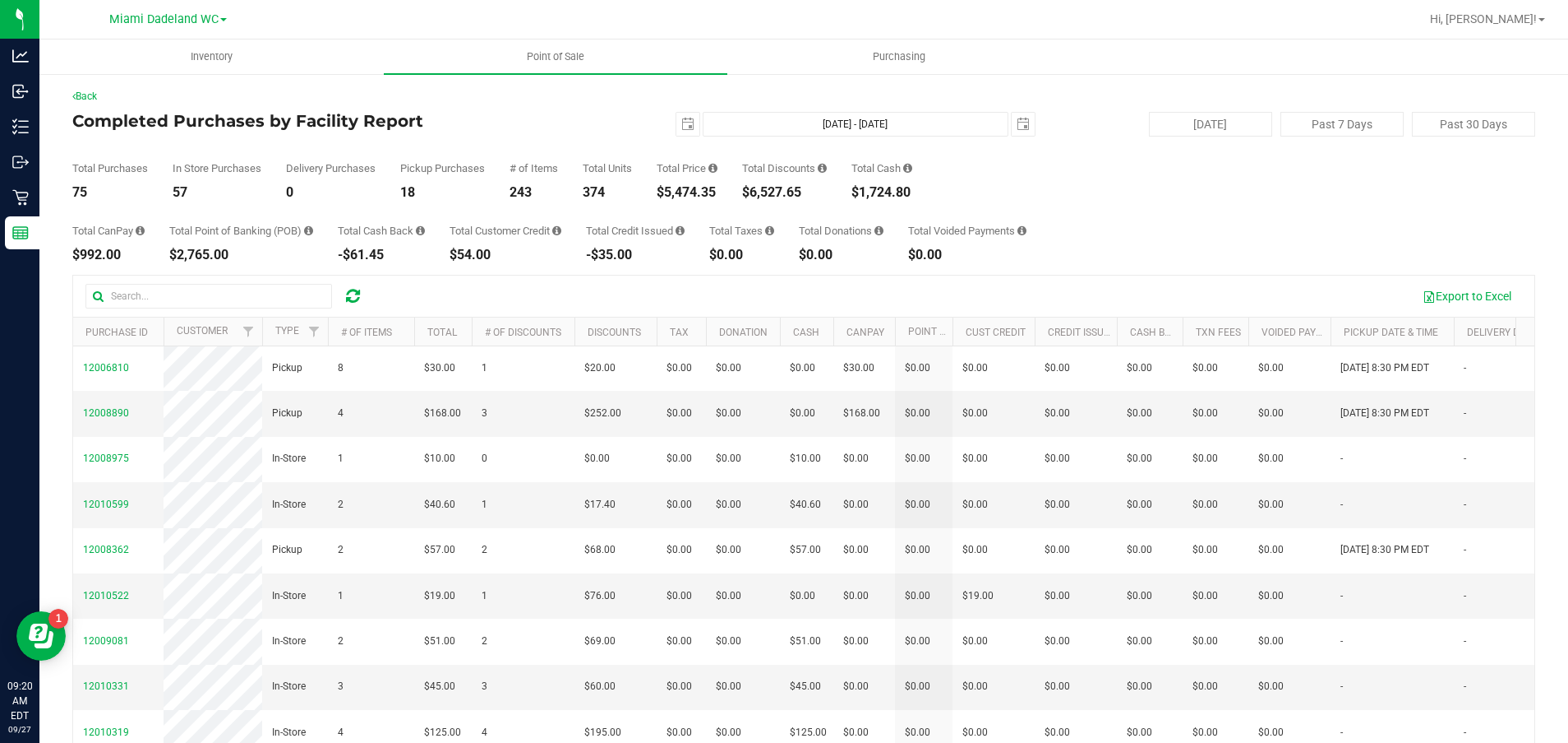
click at [447, 338] on th "Total" at bounding box center [442, 332] width 57 height 29
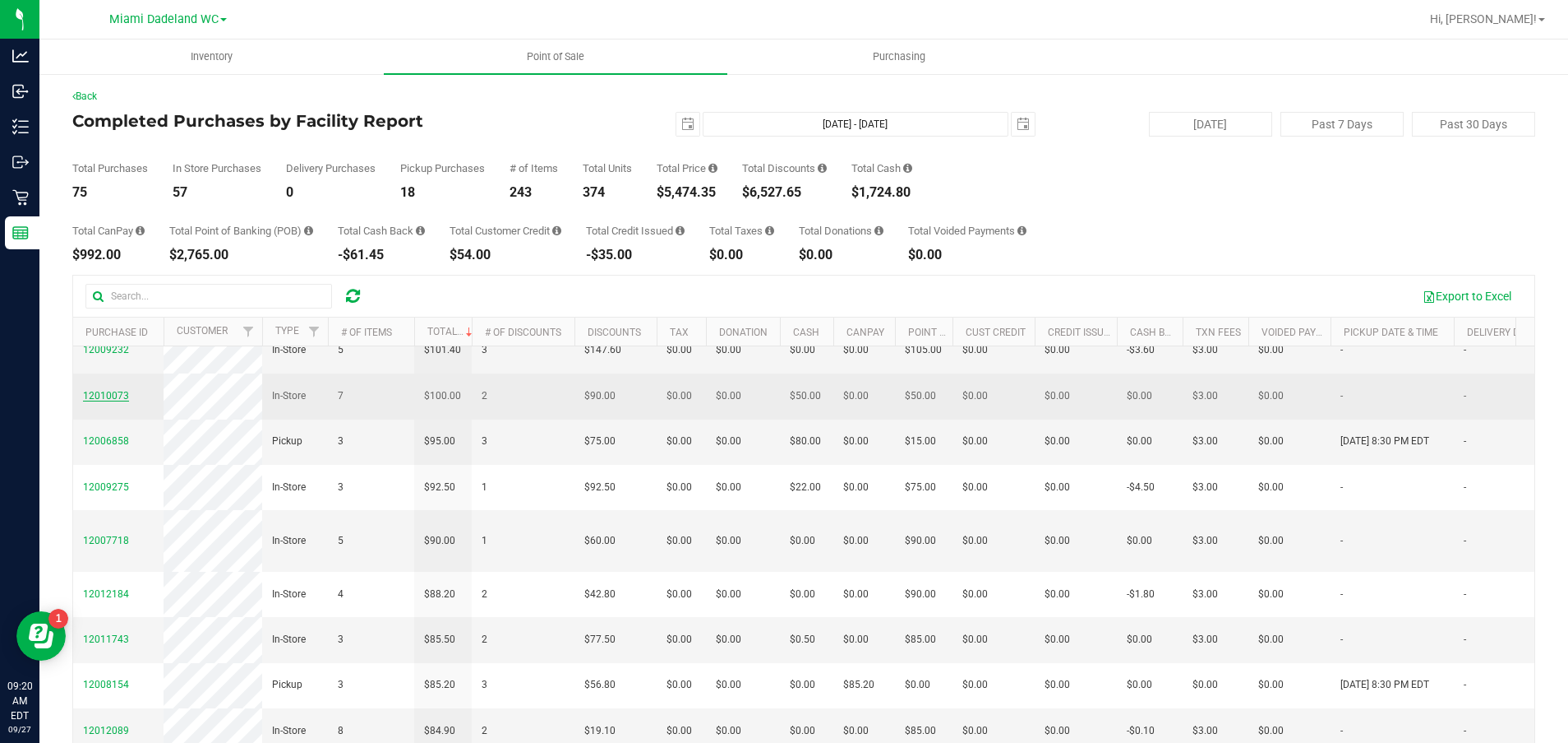
click at [115, 402] on span "12010073" at bounding box center [105, 396] width 46 height 12
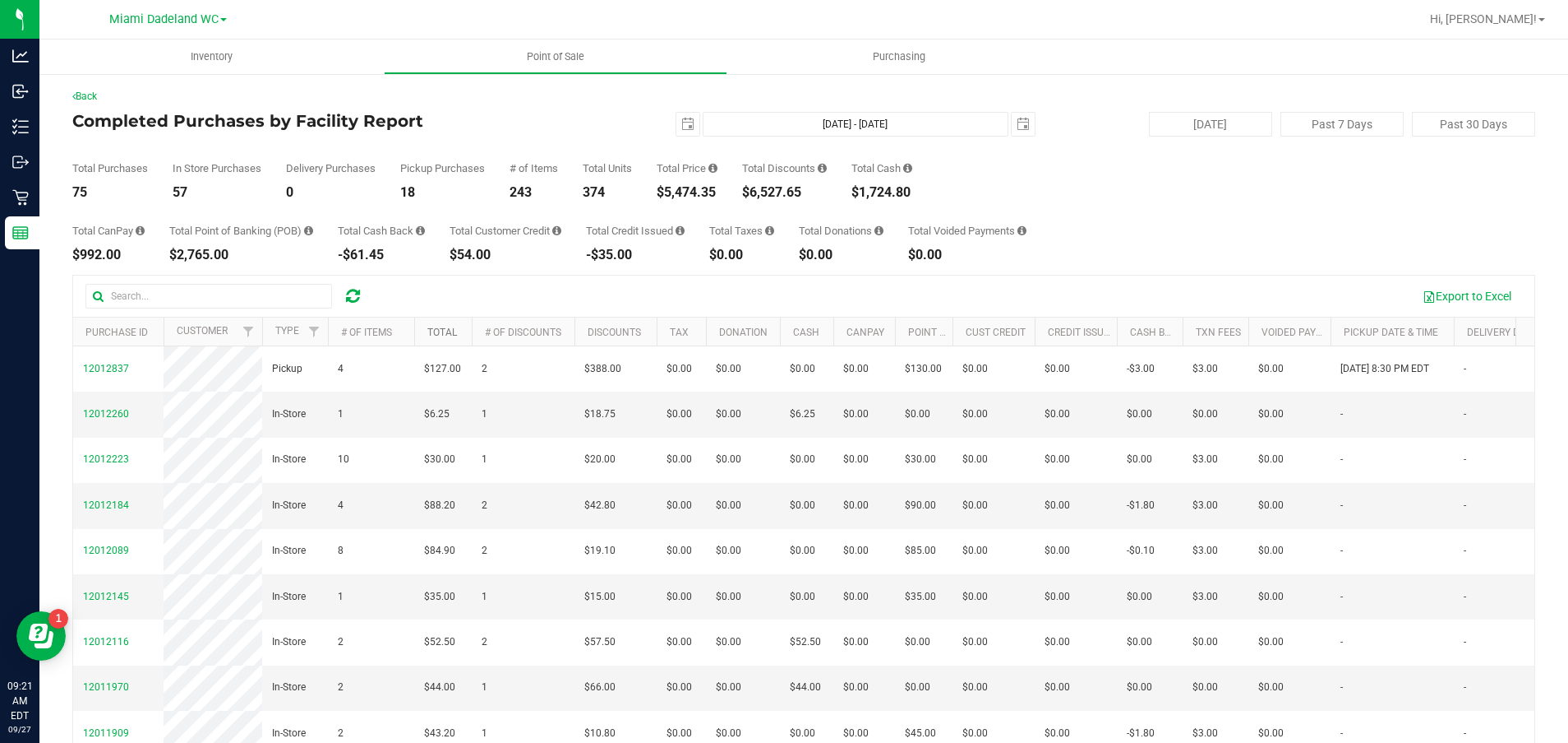
click at [436, 334] on link "Total" at bounding box center [442, 333] width 29 height 12
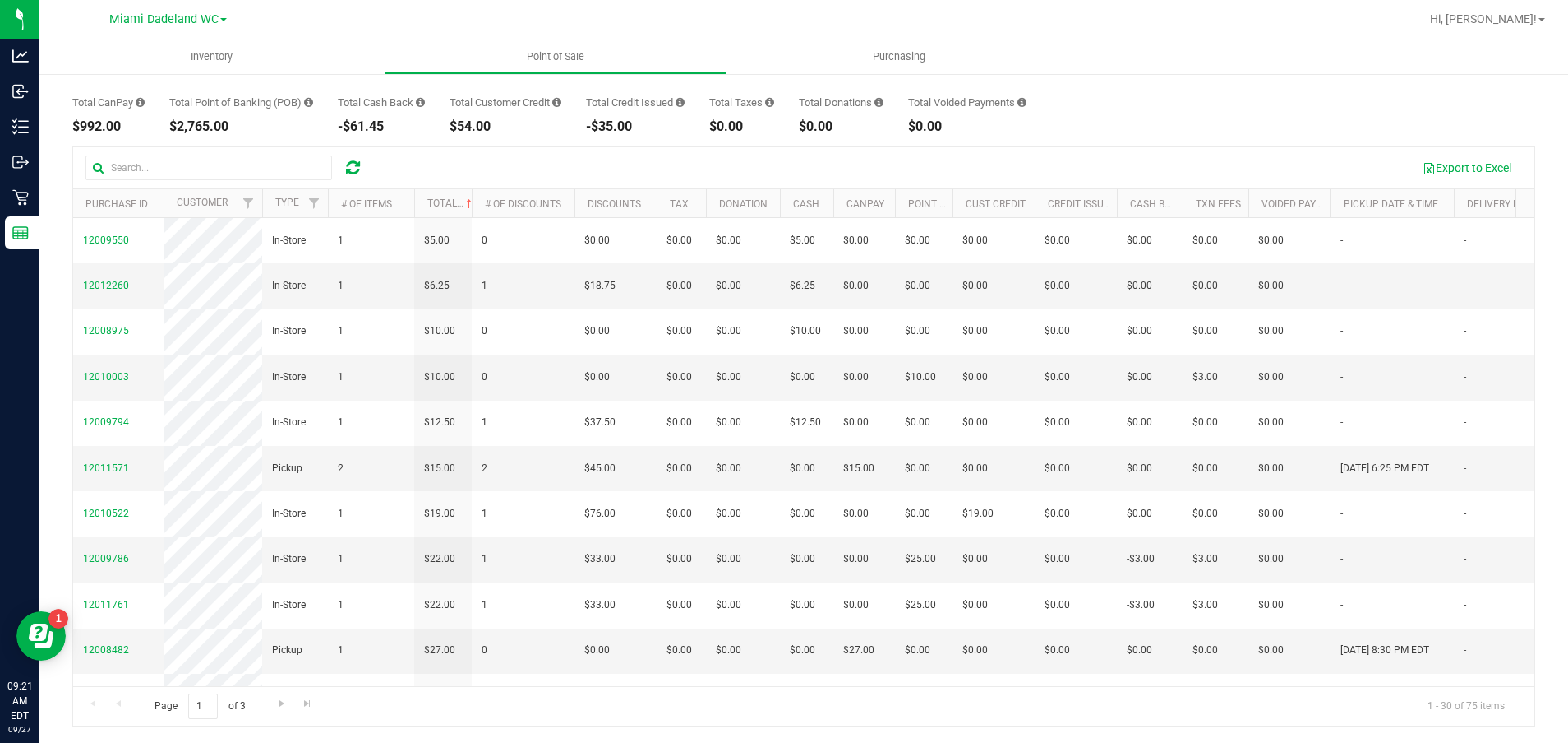
click at [439, 194] on th "Total" at bounding box center [442, 203] width 57 height 29
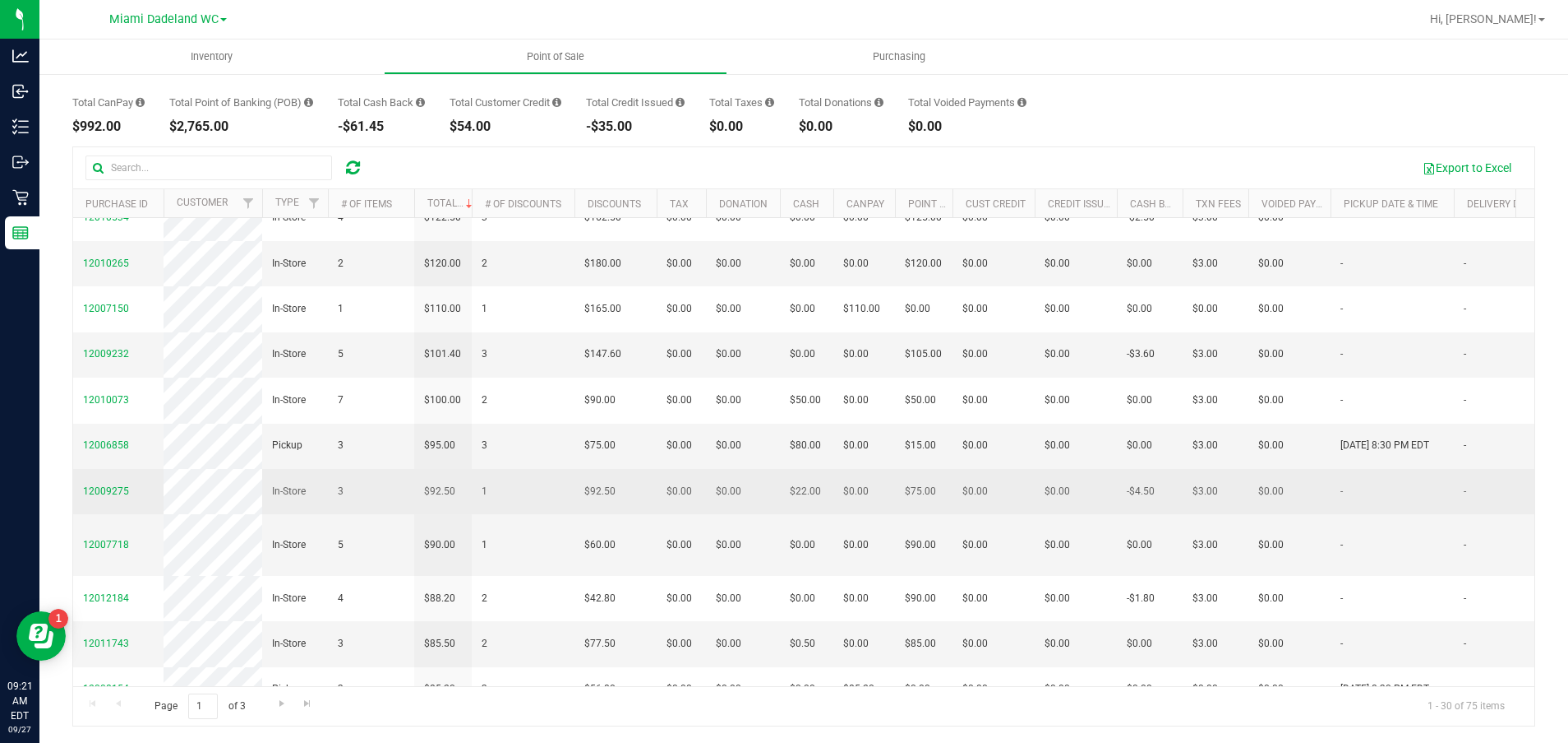
scroll to position [619, 0]
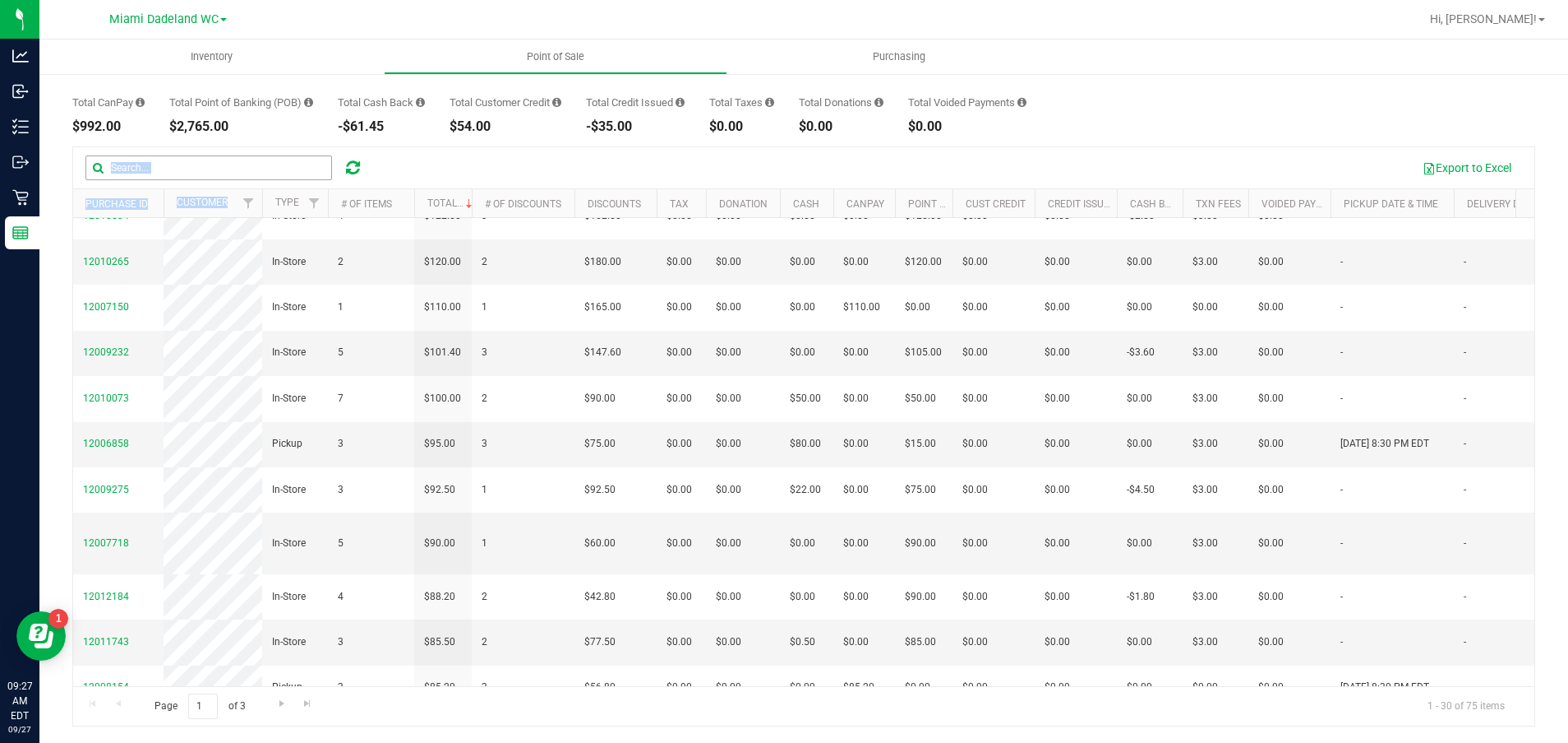
drag, startPoint x: 272, startPoint y: 190, endPoint x: 210, endPoint y: 167, distance: 66.1
click at [210, 167] on div "Export to Excel Purchase ID Customer Type # of Items Total # of Discounts Disco…" at bounding box center [803, 437] width 1463 height 580
click at [210, 167] on input "text" at bounding box center [209, 167] width 247 height 24
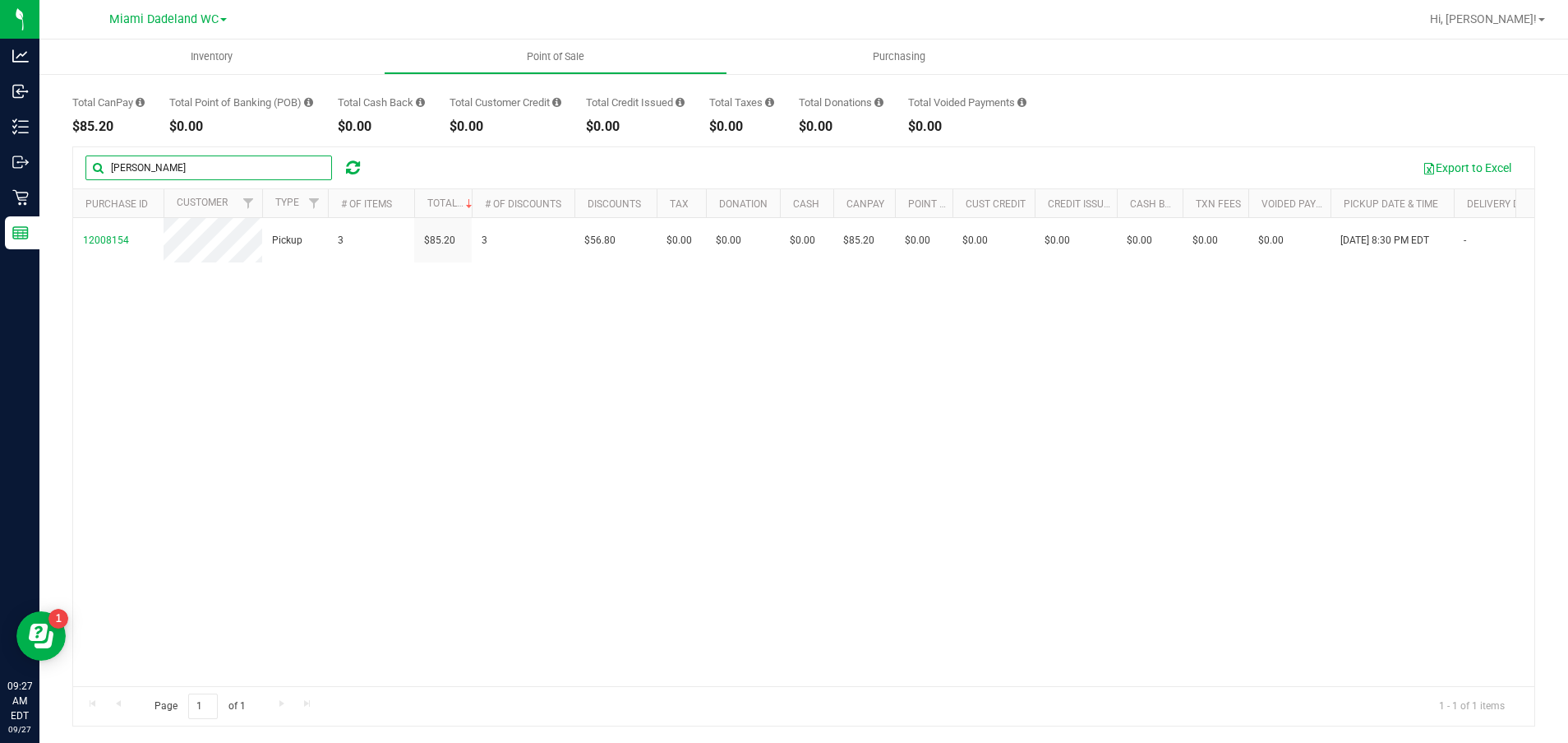
scroll to position [0, 0]
click at [210, 167] on input "[PERSON_NAME]" at bounding box center [209, 167] width 247 height 24
type input "r"
type input "b"
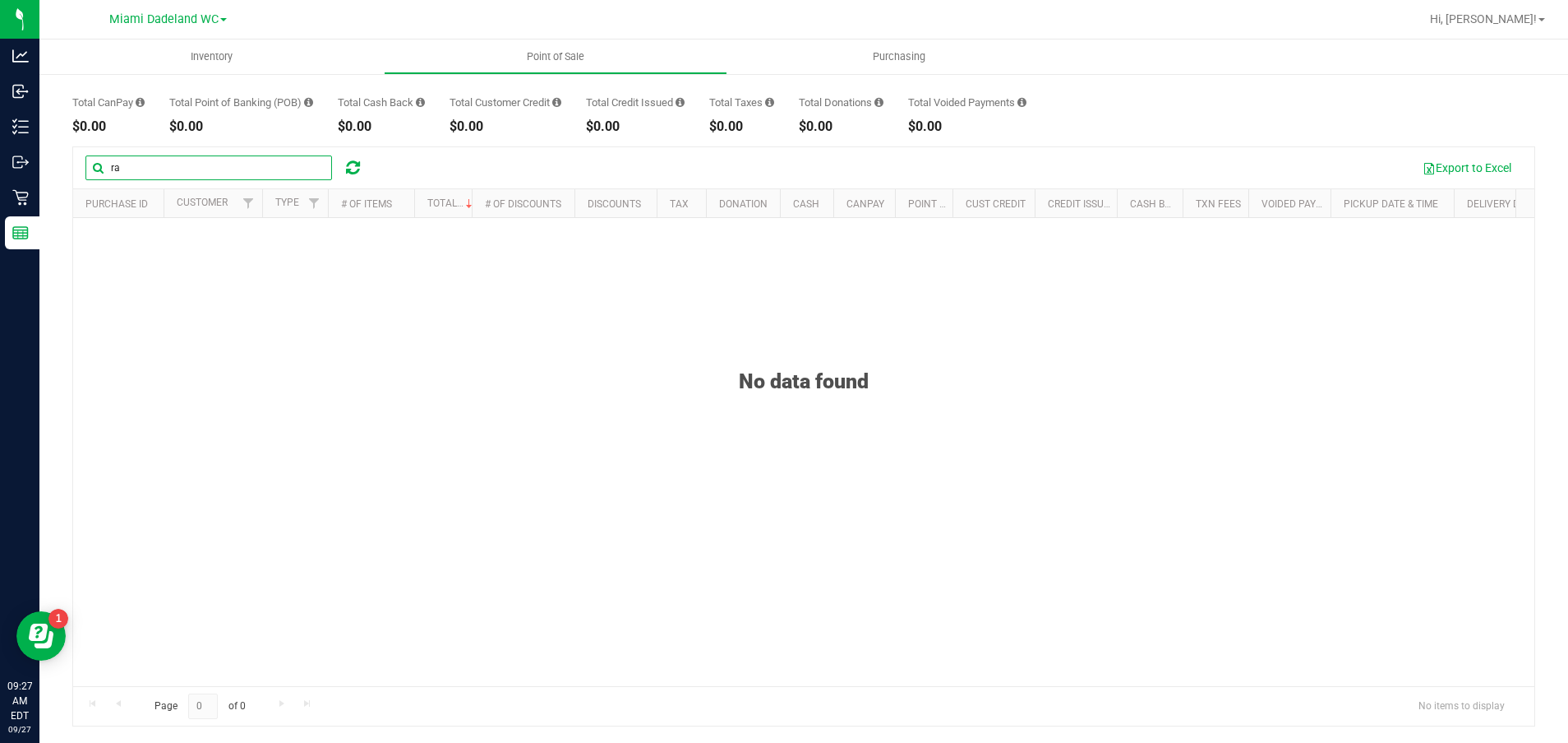
type input "r"
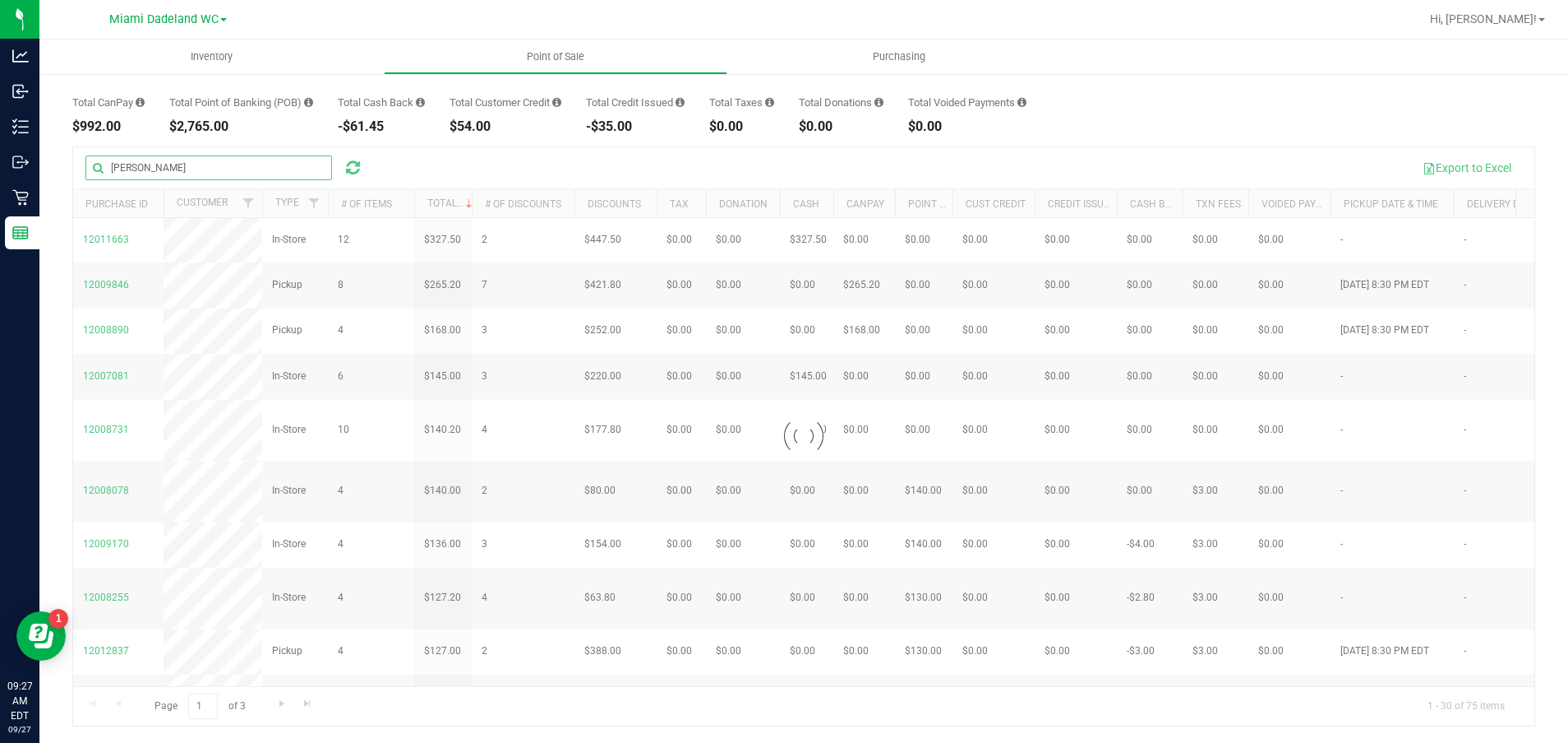
scroll to position [0, 0]
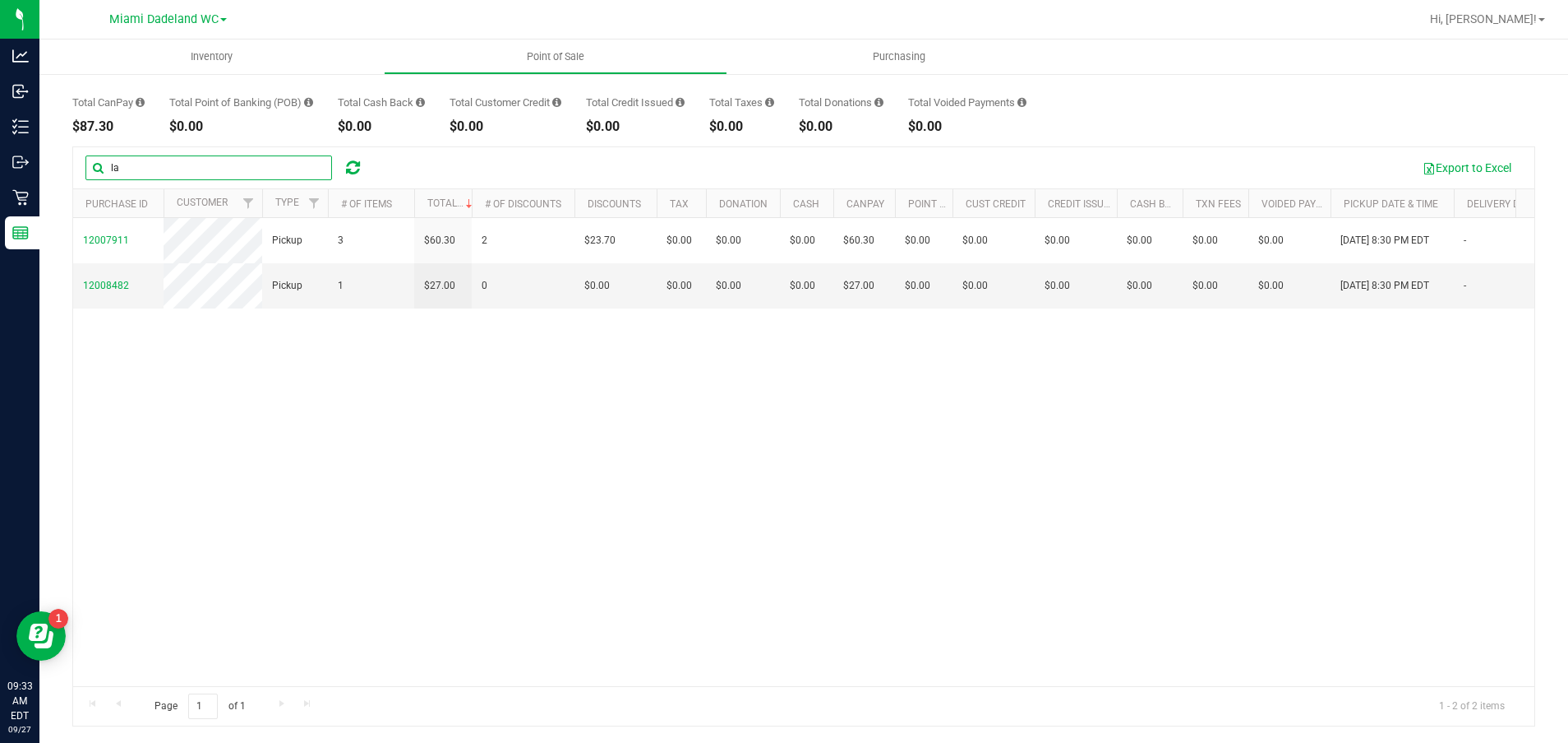
type input "l"
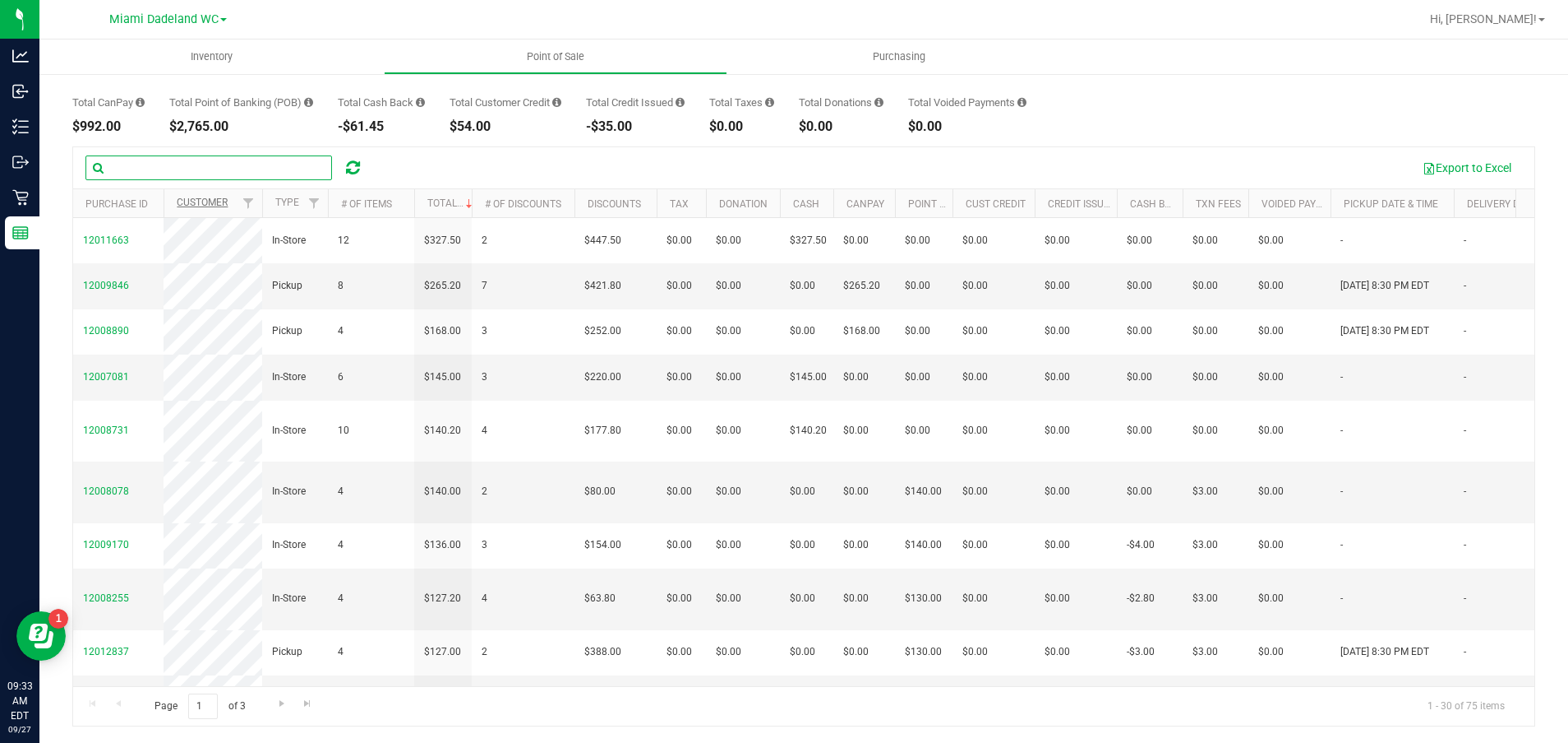
scroll to position [1, 0]
click at [111, 205] on link "Purchase ID" at bounding box center [117, 204] width 62 height 12
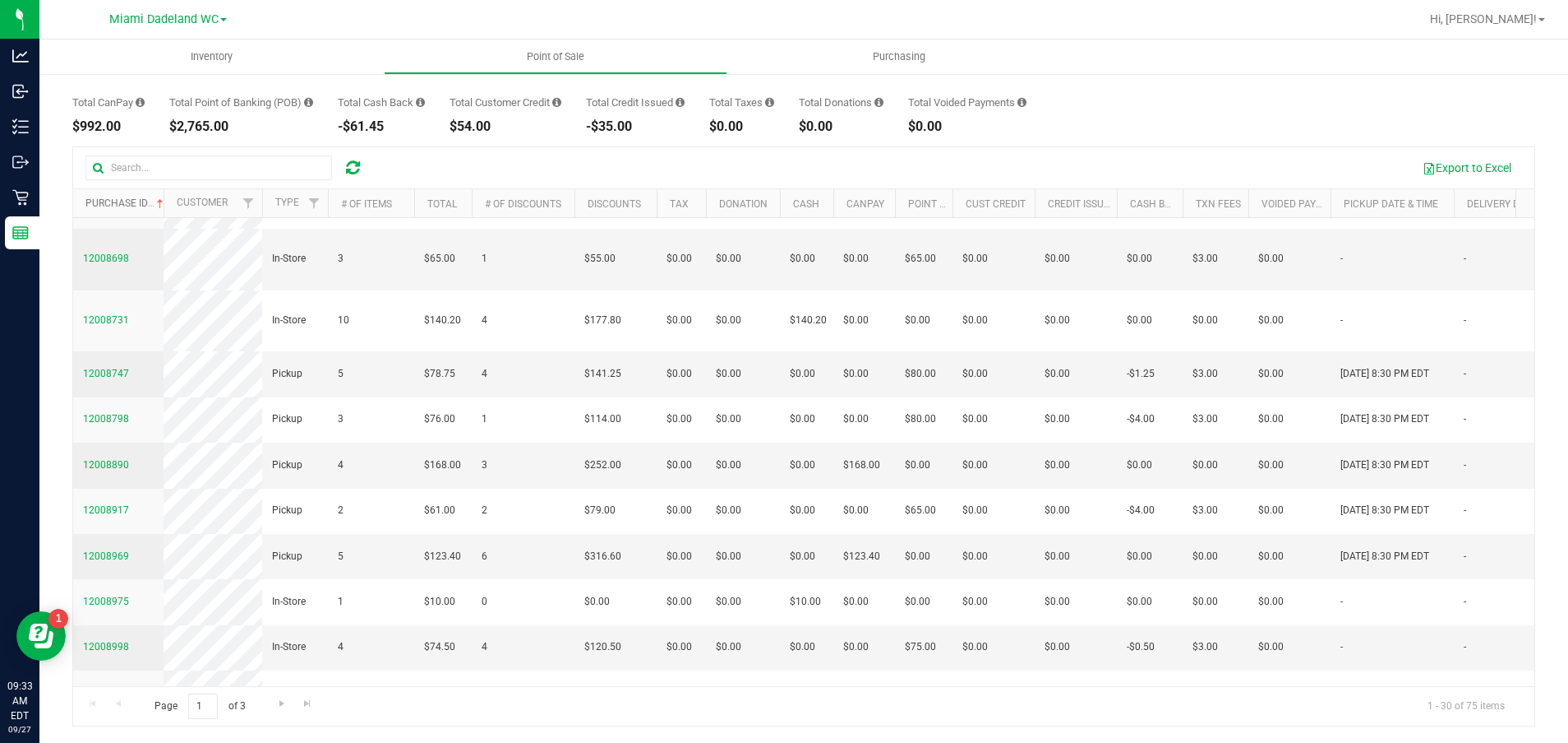
scroll to position [1153, 0]
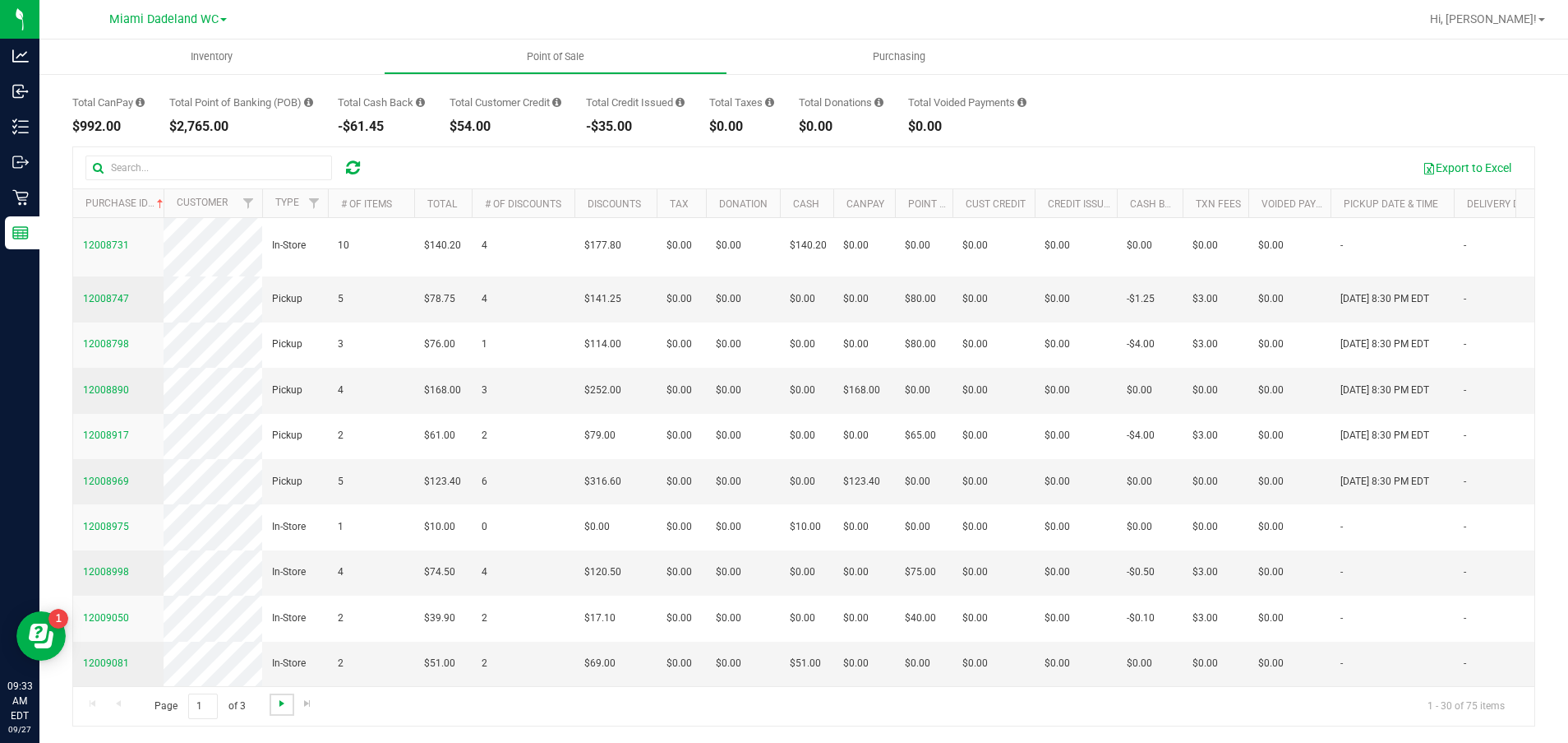
click at [280, 702] on span "Go to the next page" at bounding box center [282, 703] width 14 height 14
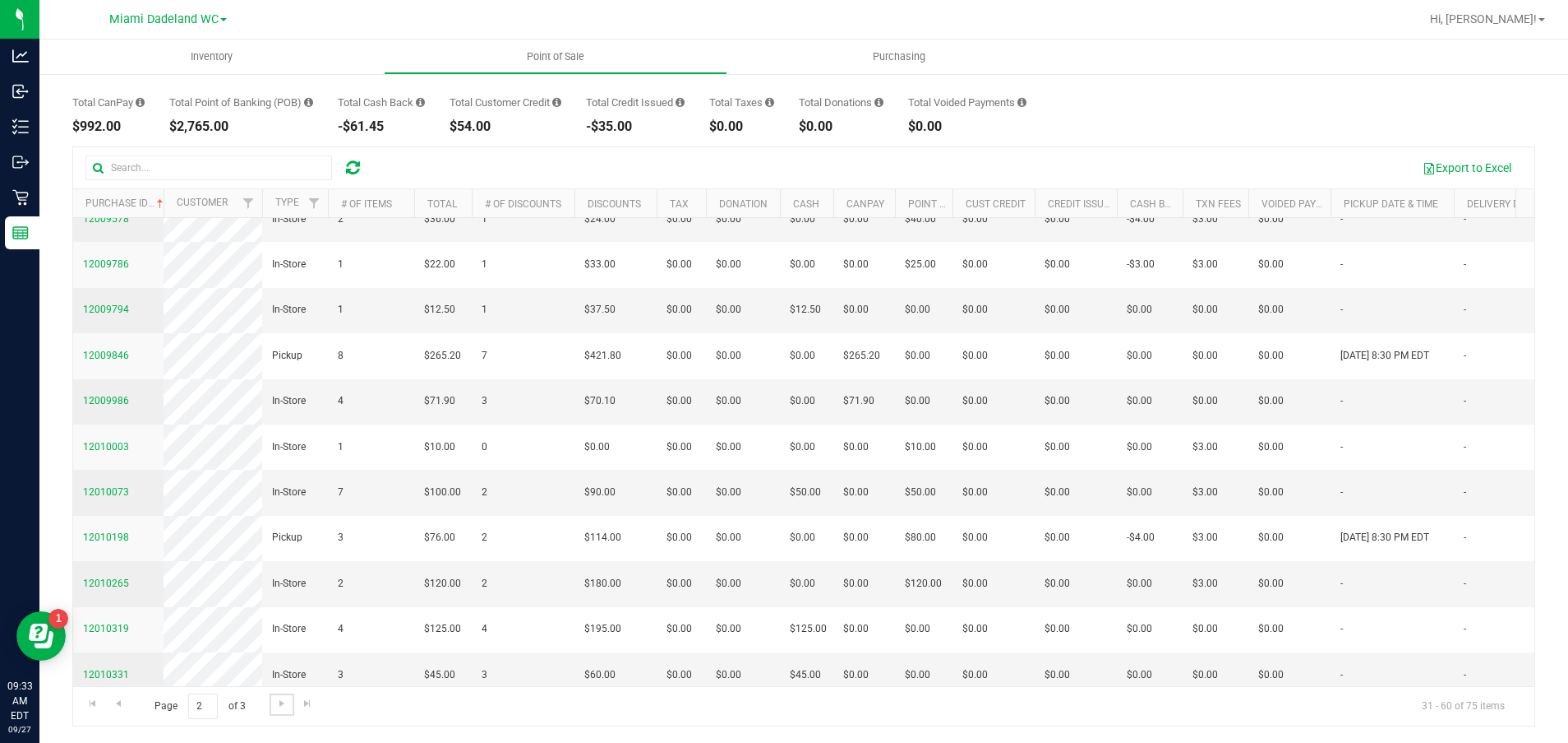
scroll to position [0, 0]
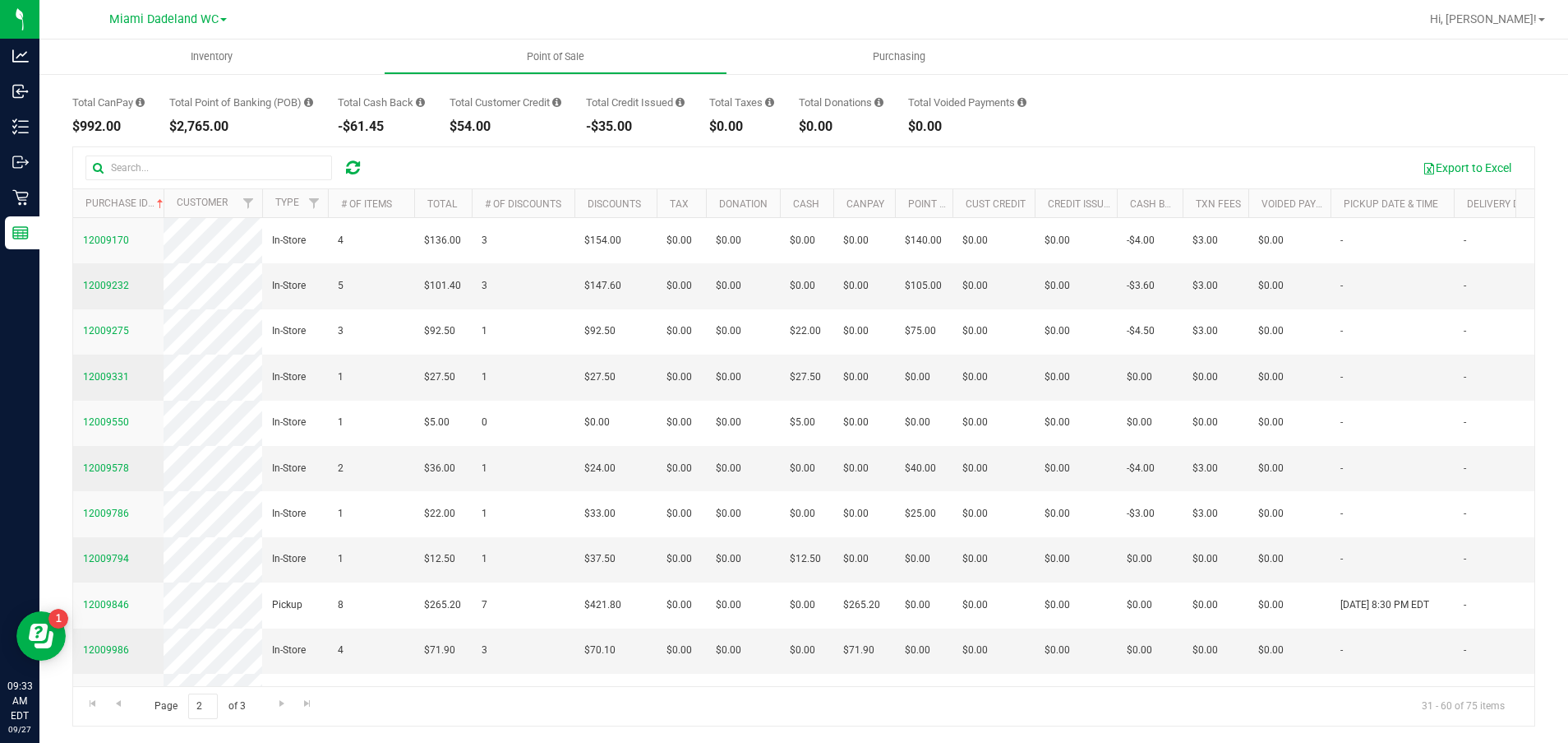
click at [120, 211] on th "Purchase ID" at bounding box center [118, 203] width 90 height 29
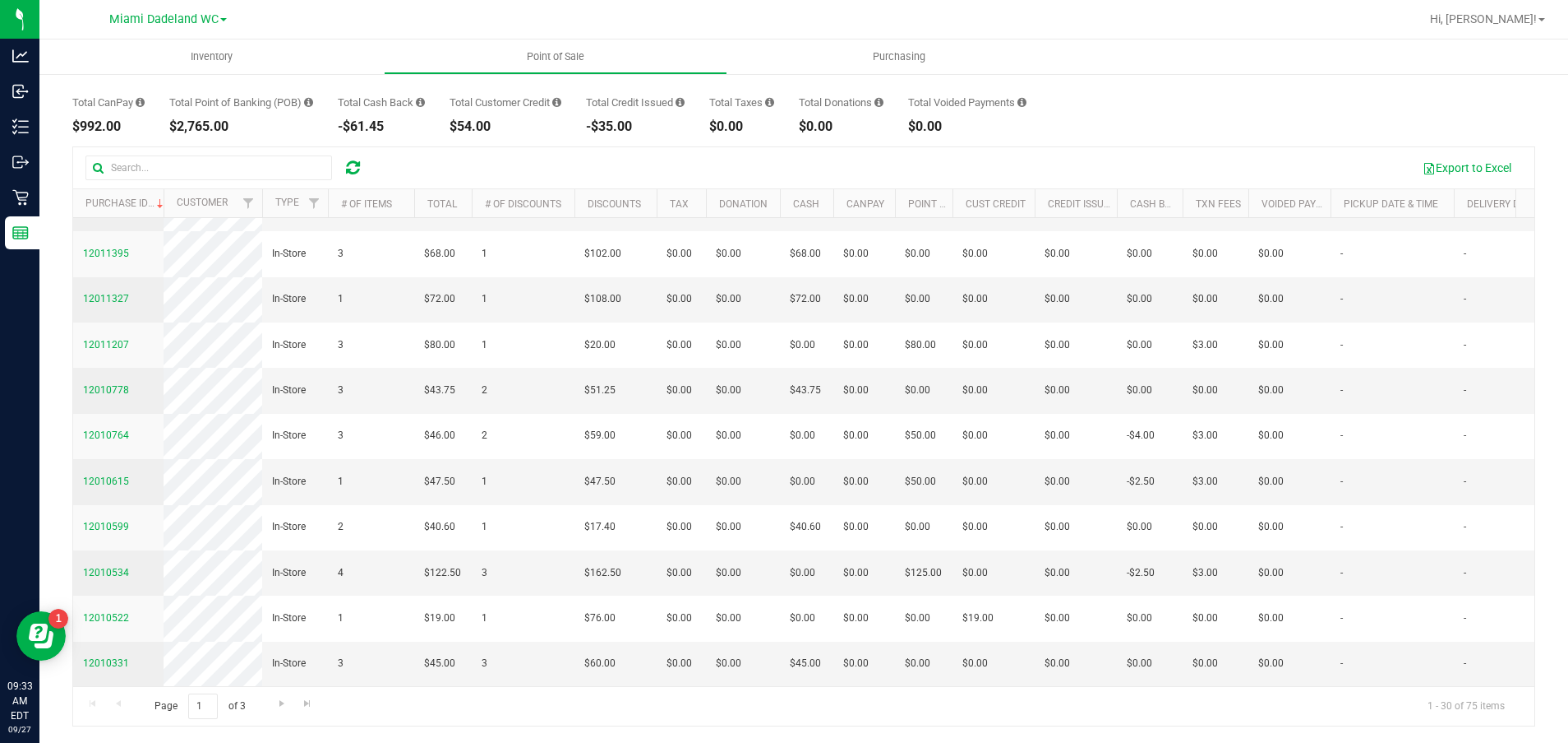
scroll to position [1360, 0]
click at [275, 705] on span "Go to the next page" at bounding box center [282, 703] width 14 height 14
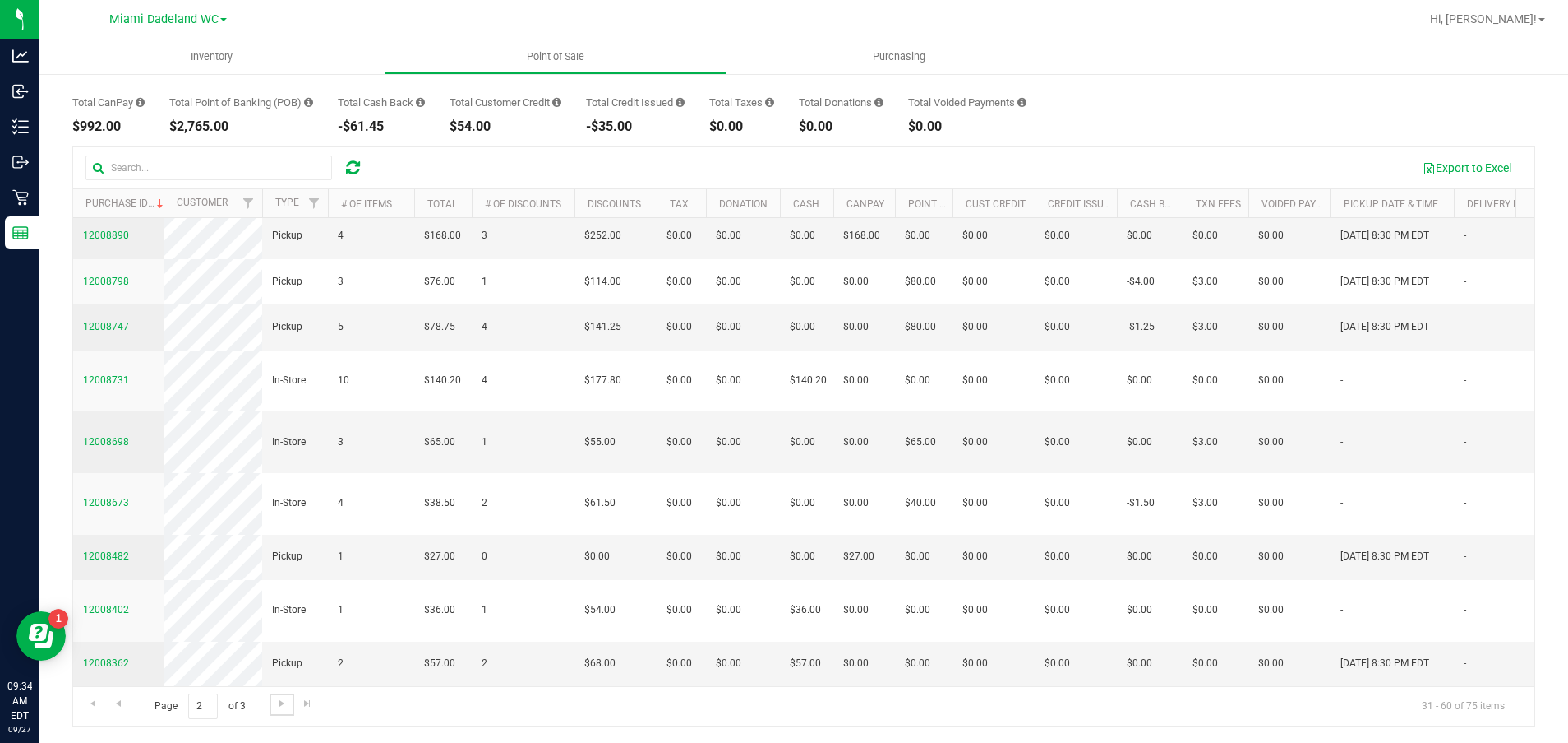
scroll to position [1249, 0]
click at [280, 701] on span "Go to the next page" at bounding box center [282, 703] width 14 height 14
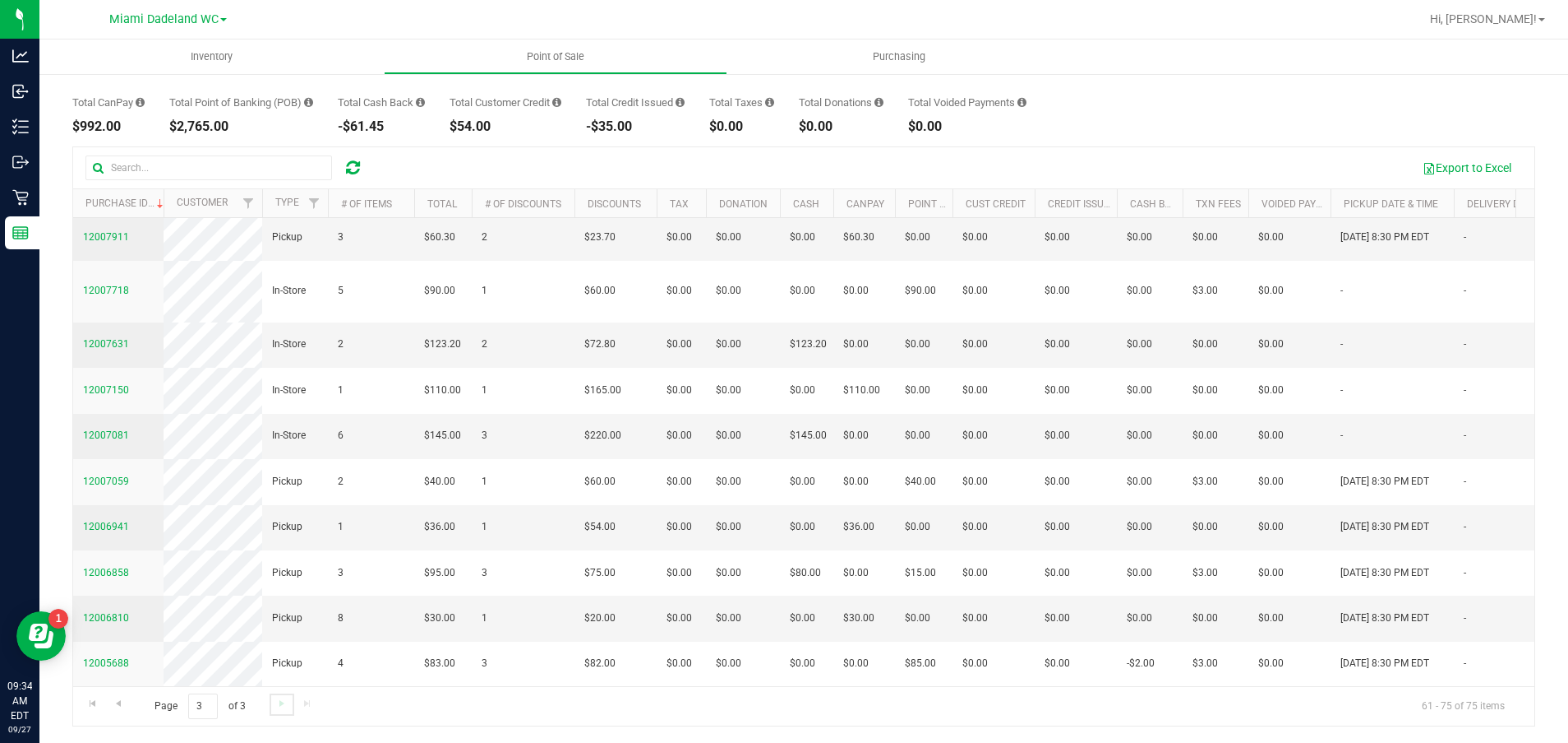
scroll to position [0, 0]
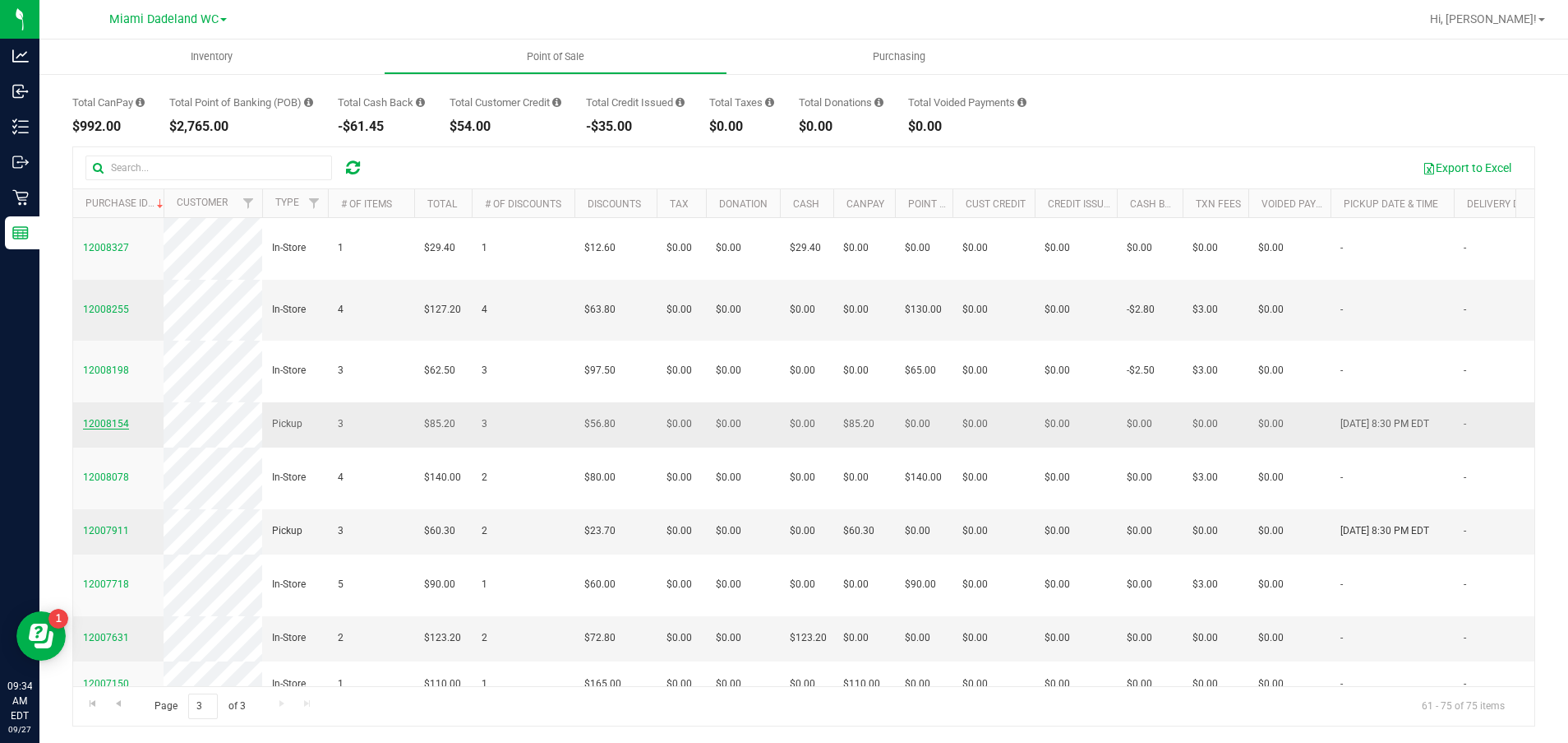
click at [106, 424] on span "12008154" at bounding box center [105, 424] width 46 height 12
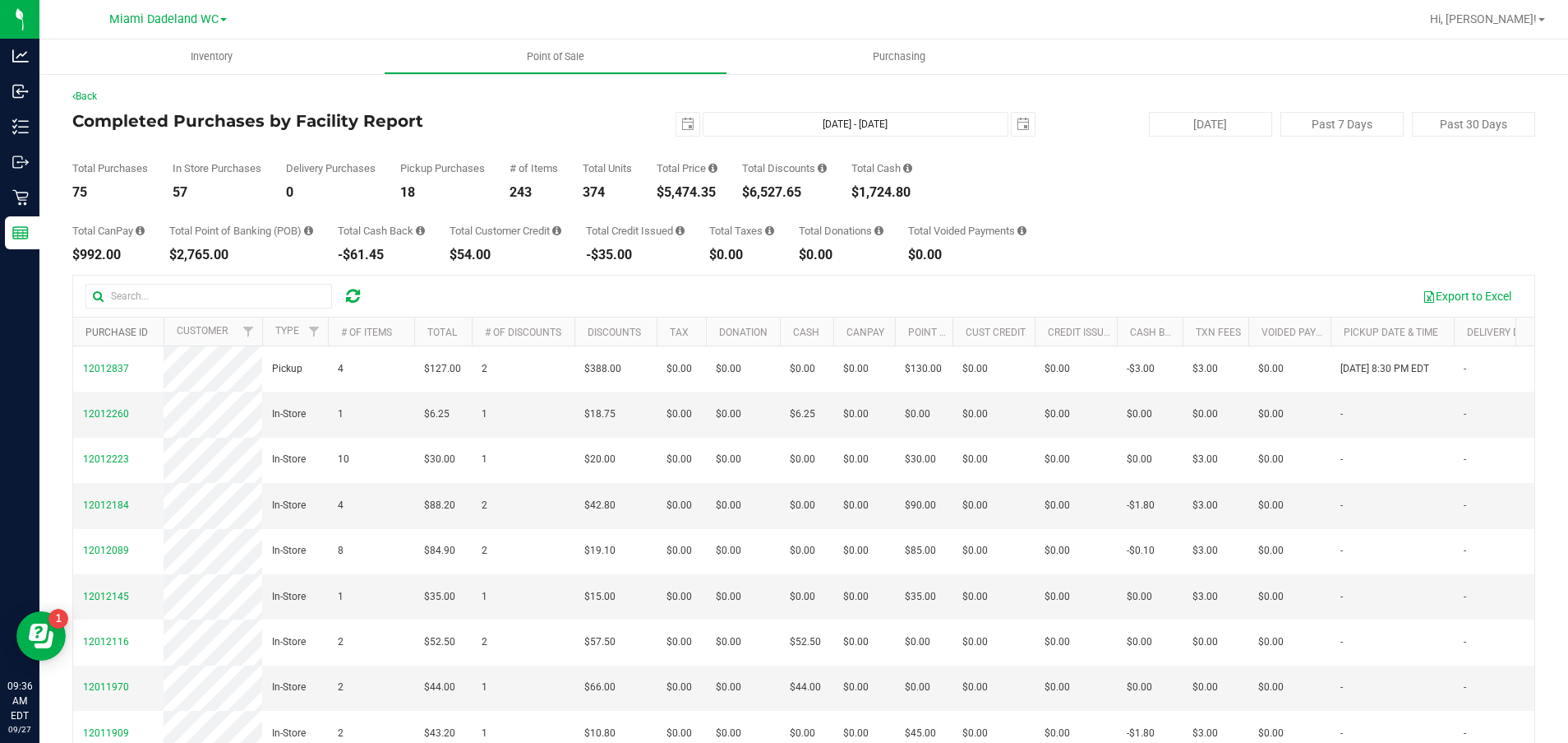
click at [117, 329] on link "Purchase ID" at bounding box center [117, 333] width 62 height 12
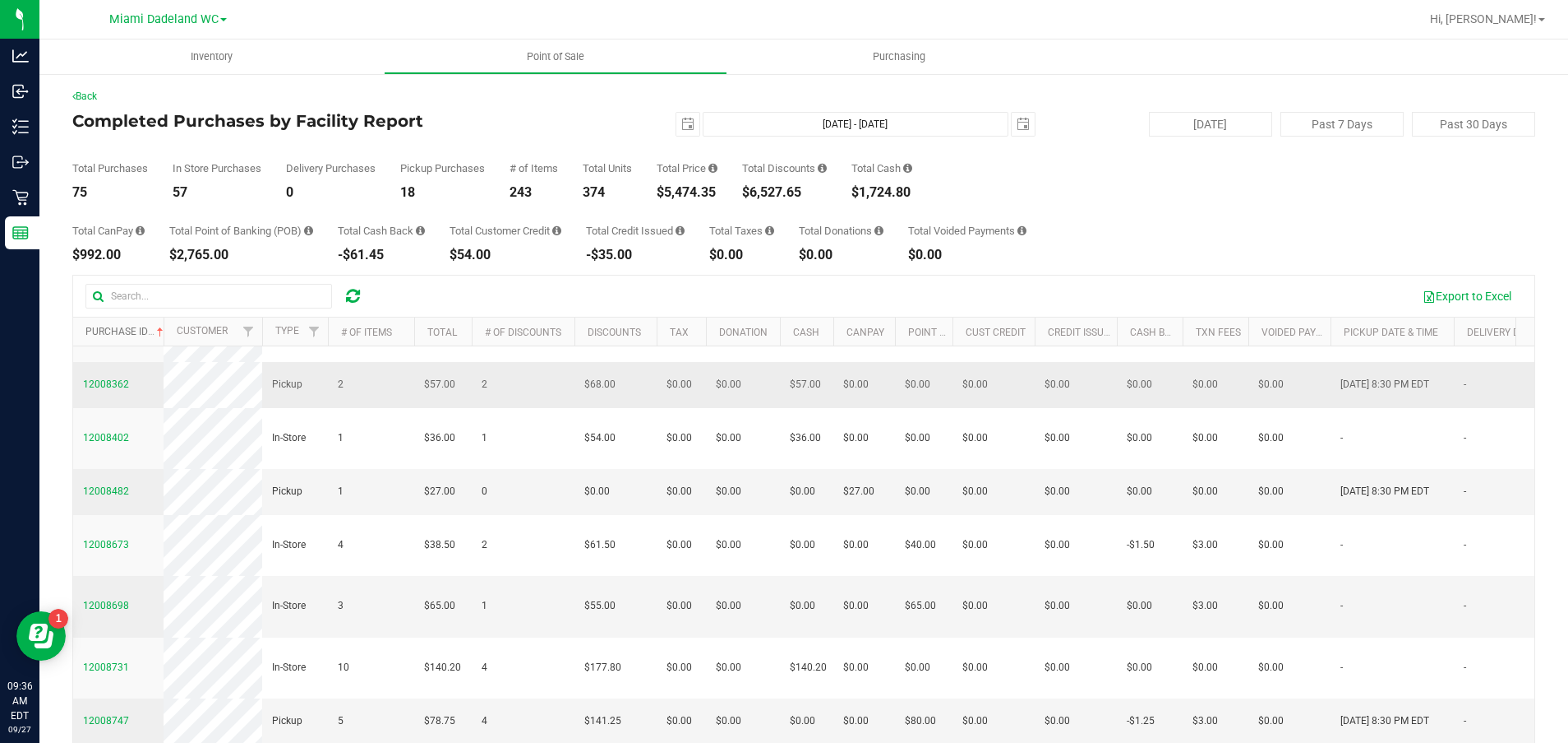
scroll to position [748, 0]
click at [113, 333] on link "Purchase ID" at bounding box center [126, 332] width 82 height 12
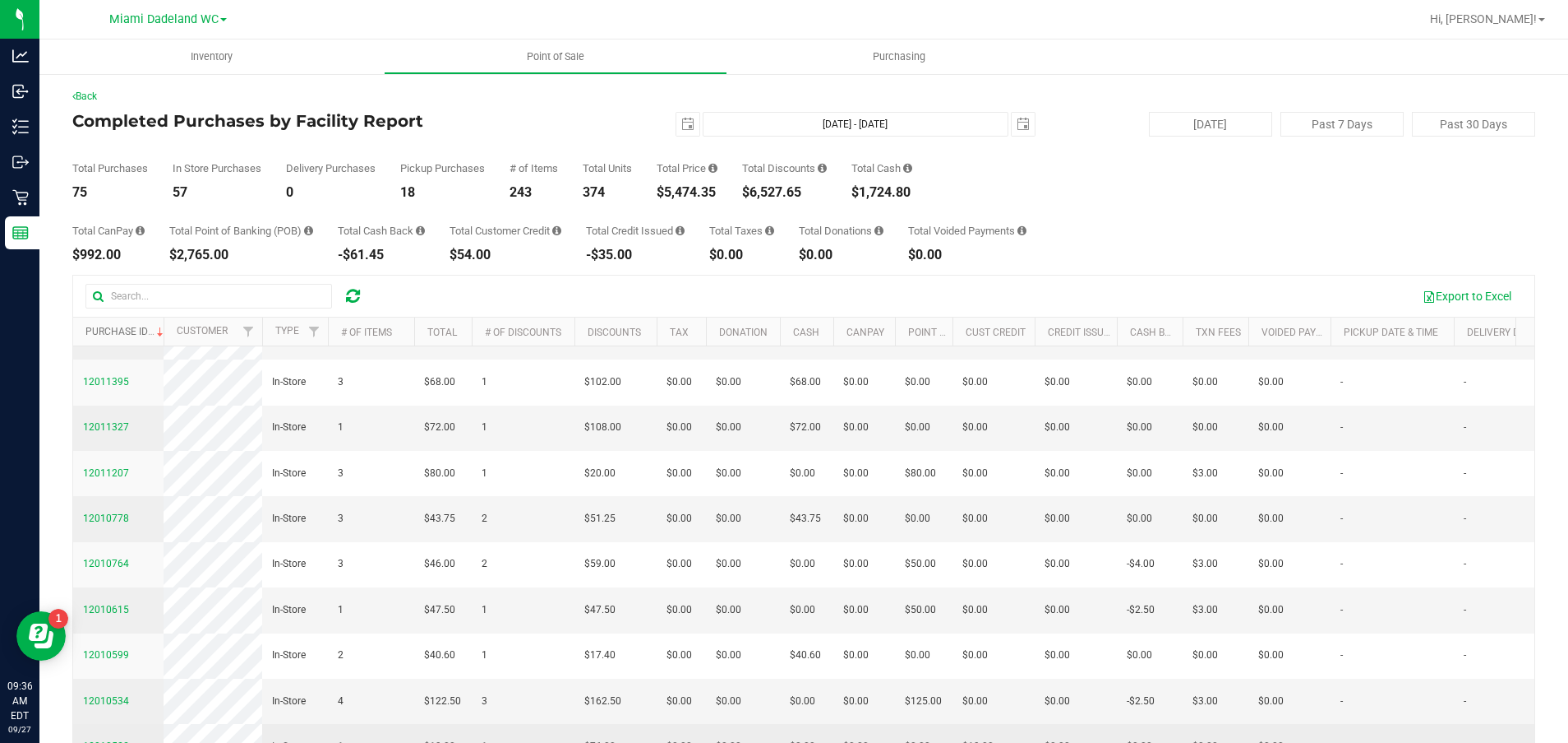
scroll to position [128, 0]
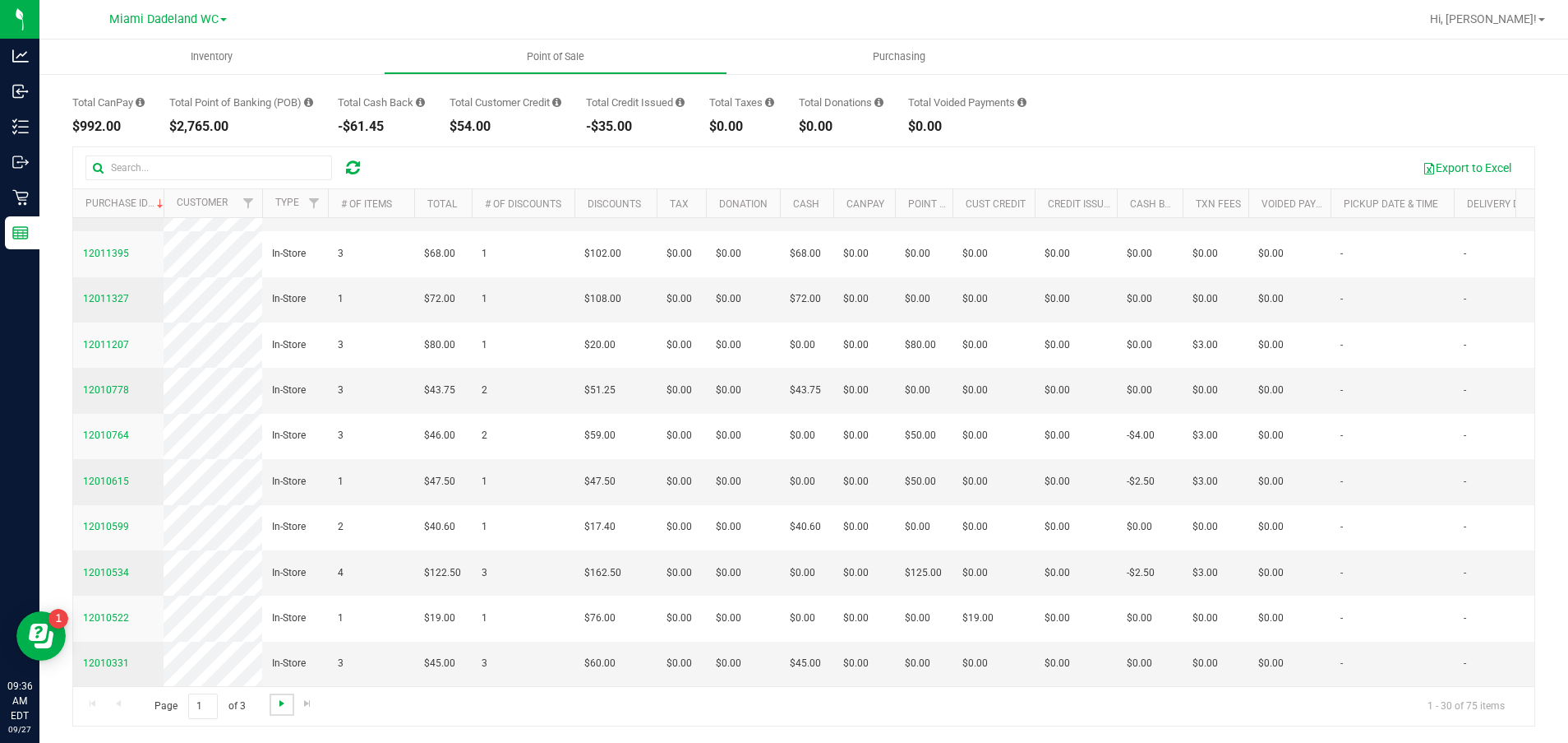
click at [279, 706] on span "Go to the next page" at bounding box center [282, 703] width 14 height 14
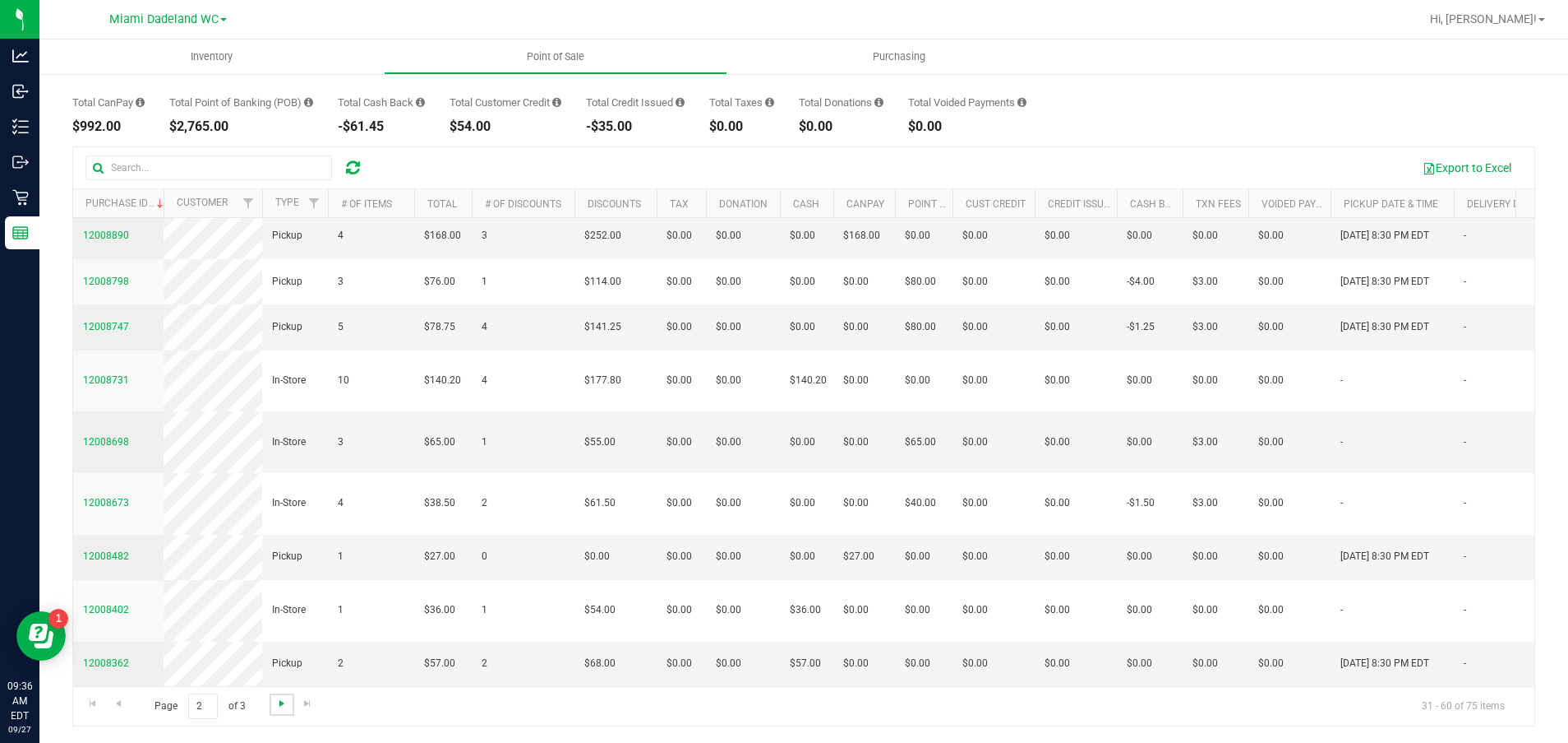
scroll to position [0, 0]
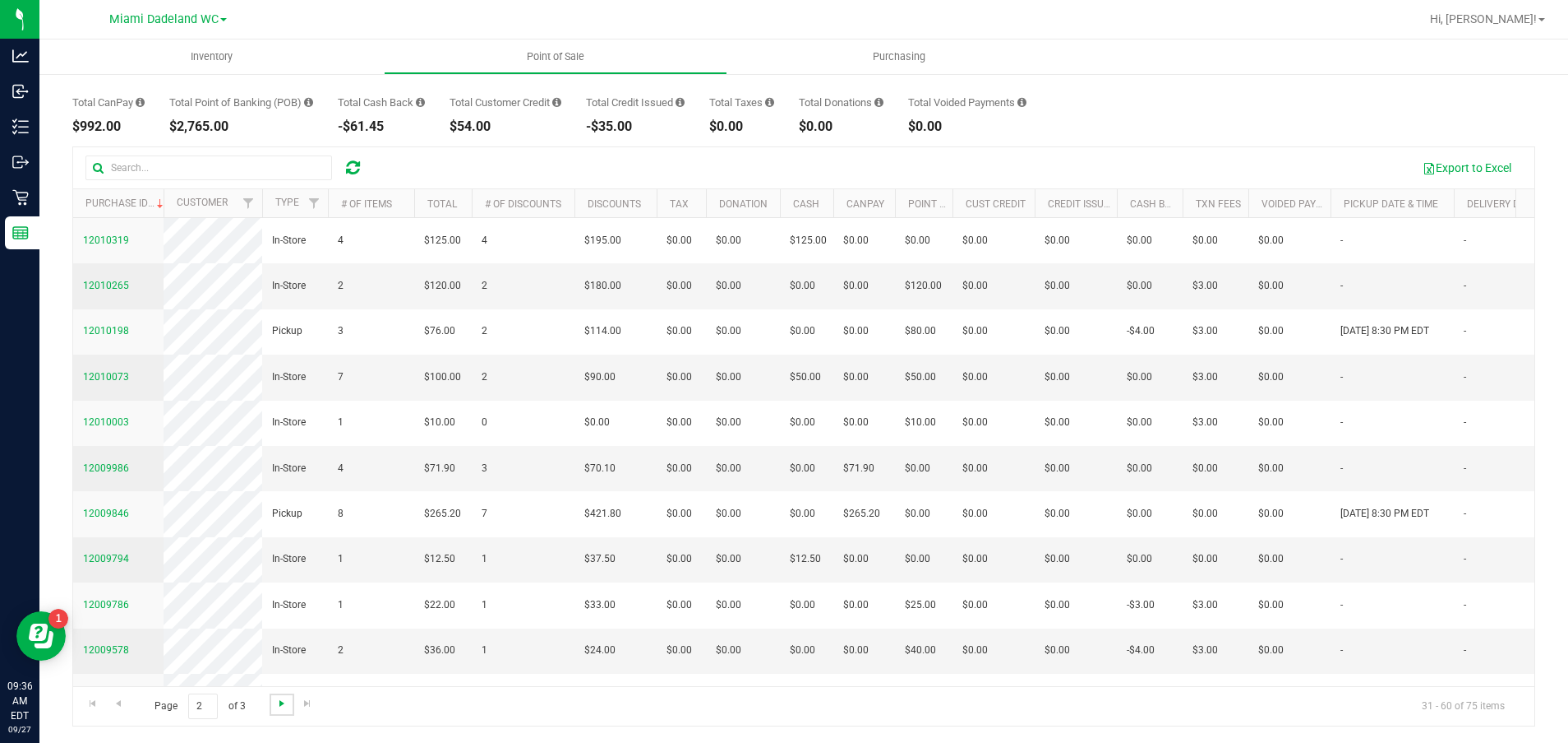
click at [279, 706] on span "Go to the next page" at bounding box center [282, 703] width 14 height 14
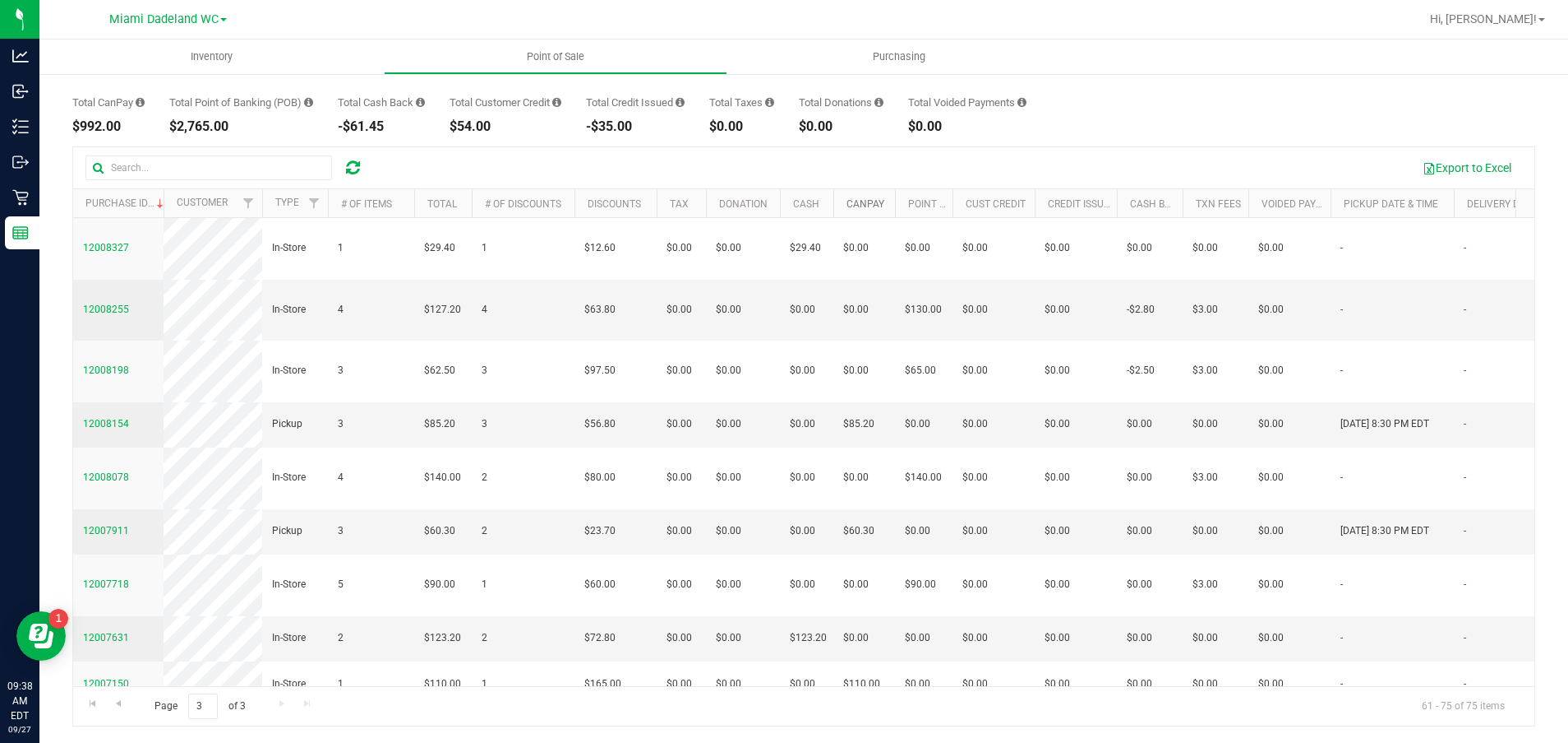
click at [863, 201] on link "CanPay" at bounding box center [865, 204] width 38 height 12
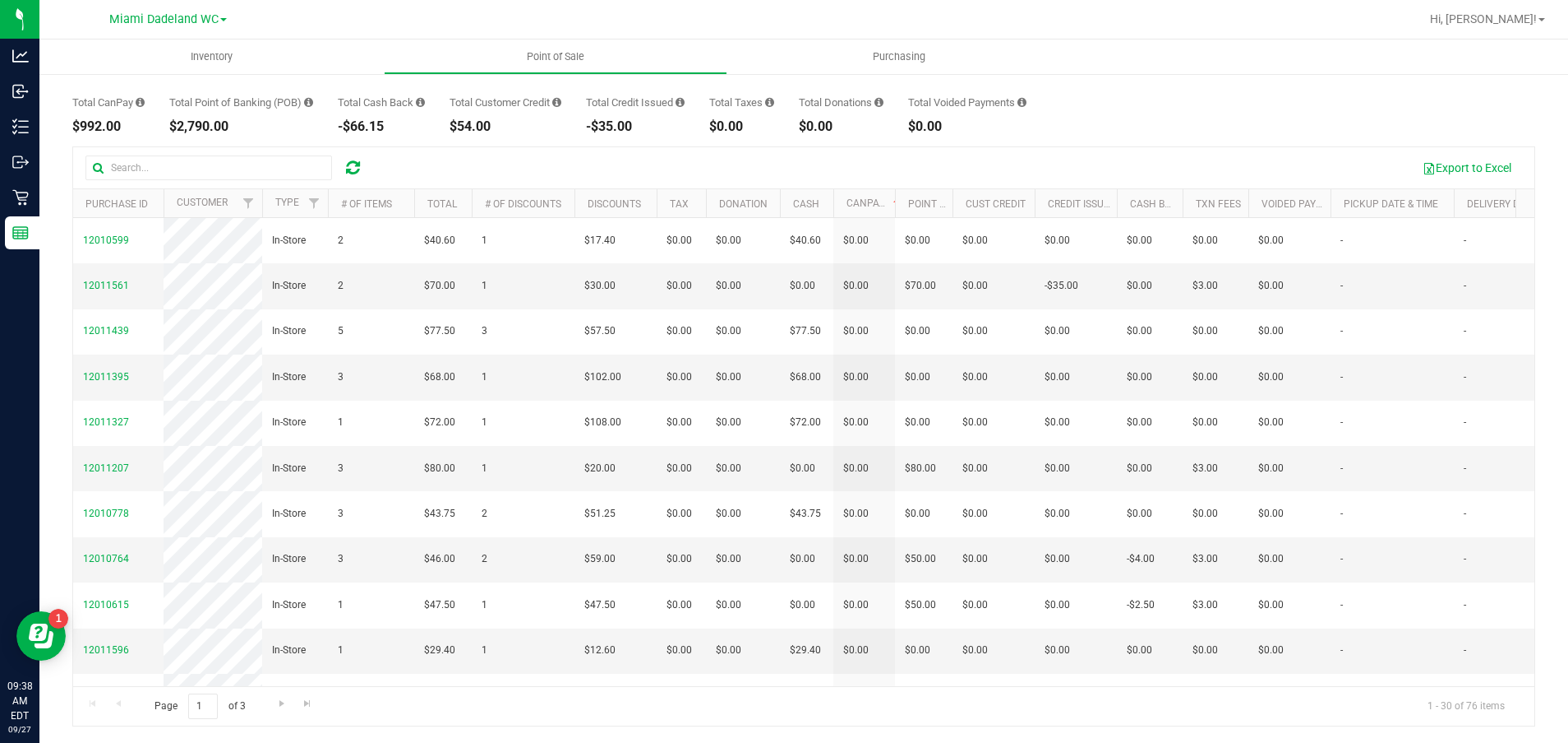
click at [868, 210] on th "CanPay" at bounding box center [863, 203] width 61 height 29
